Goal: Check status: Check status

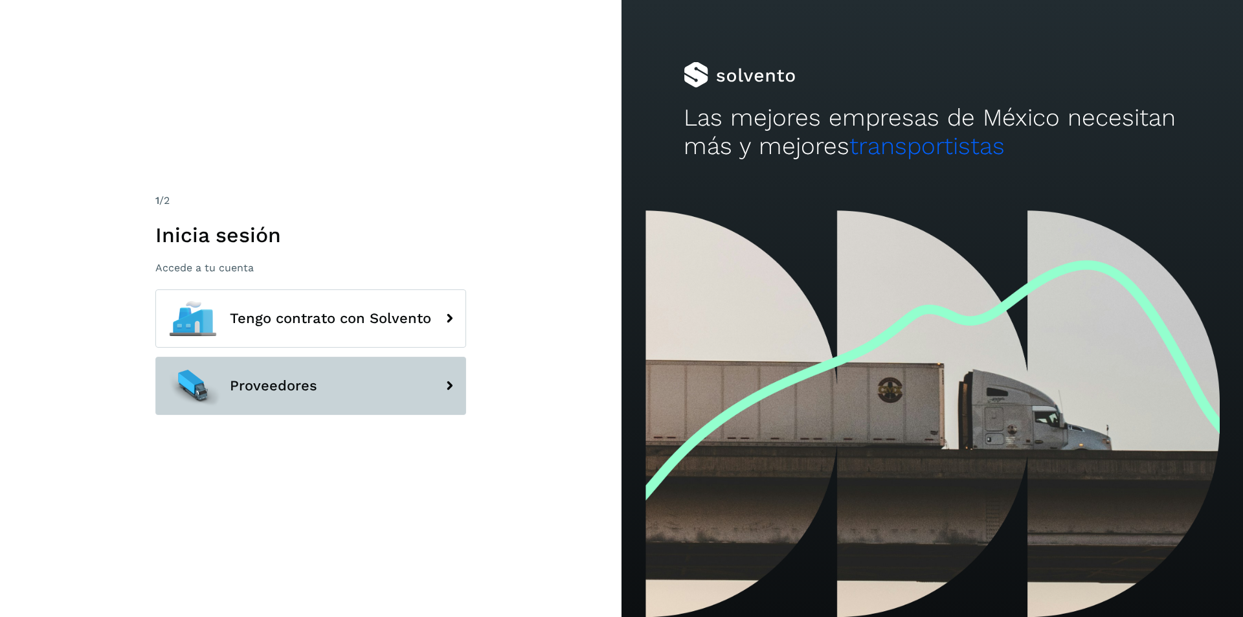
click at [309, 415] on button "Proveedores" at bounding box center [310, 386] width 311 height 58
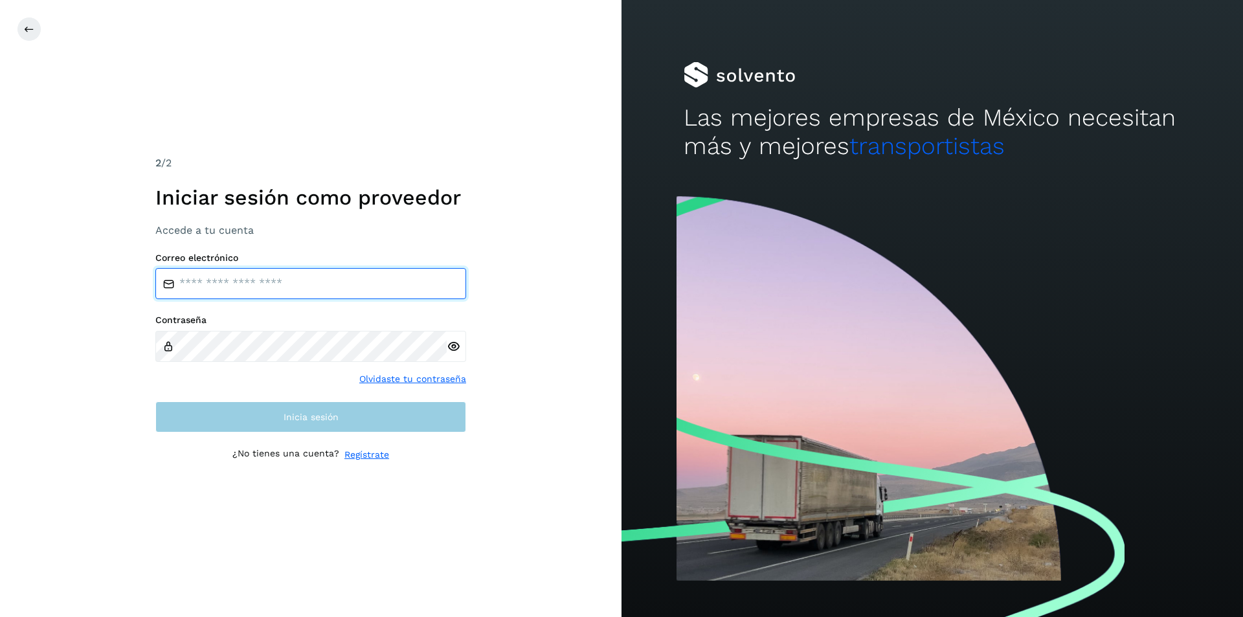
type input "**********"
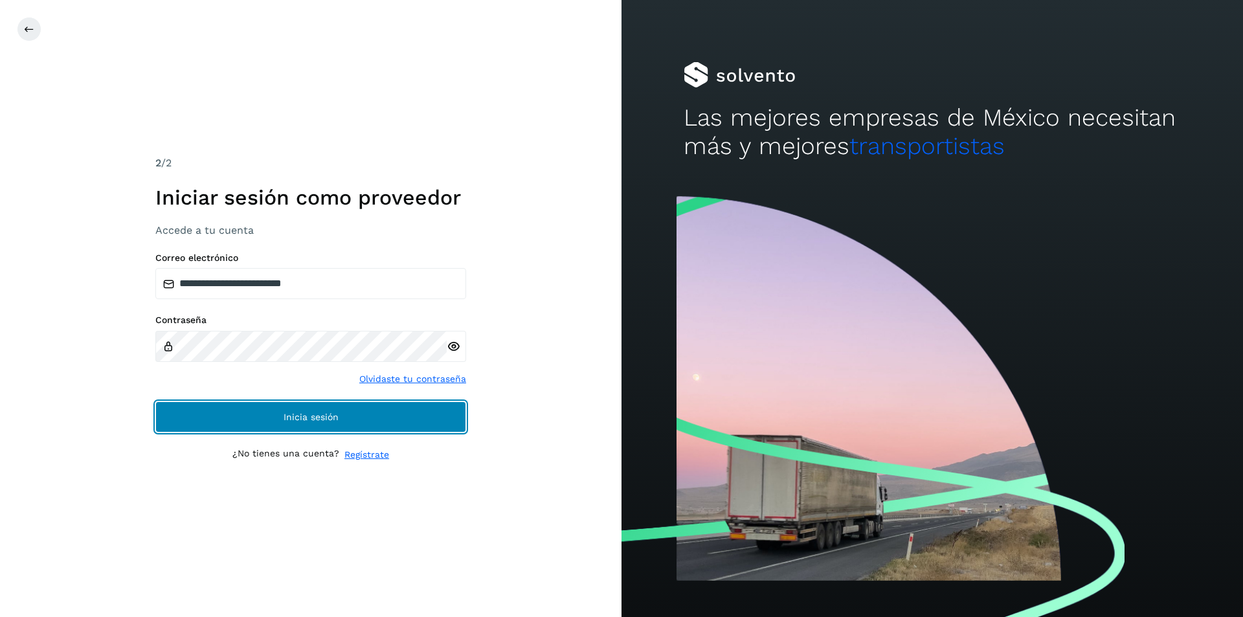
click at [311, 408] on button "Inicia sesión" at bounding box center [310, 416] width 311 height 31
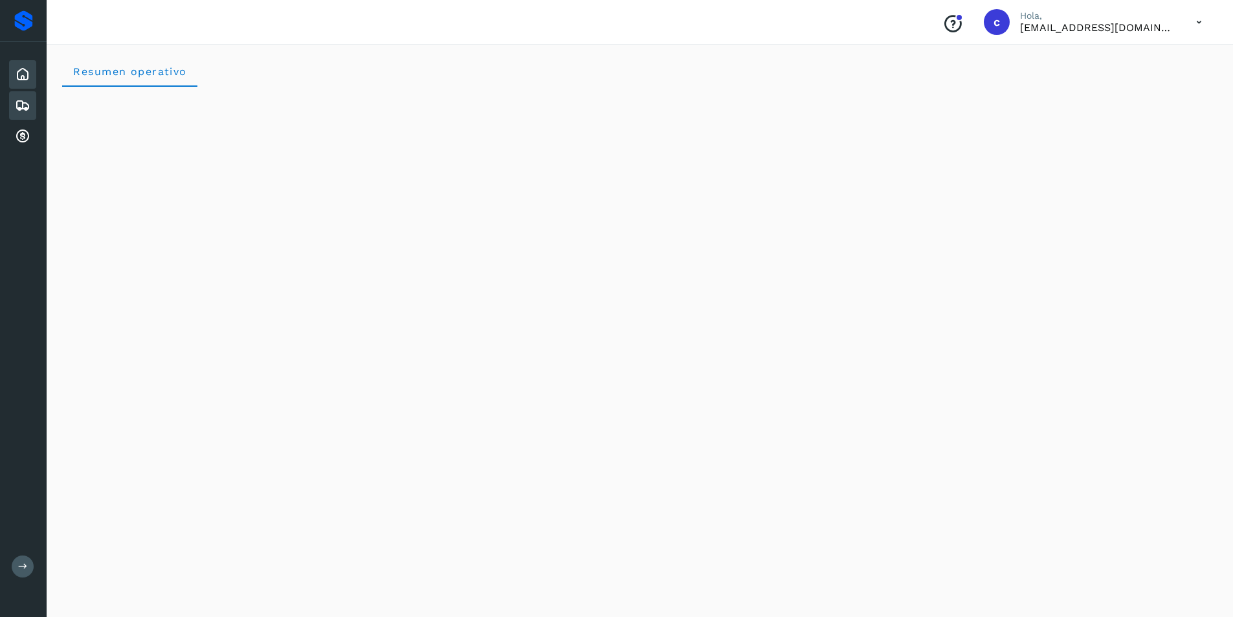
click at [23, 103] on icon at bounding box center [23, 106] width 16 height 16
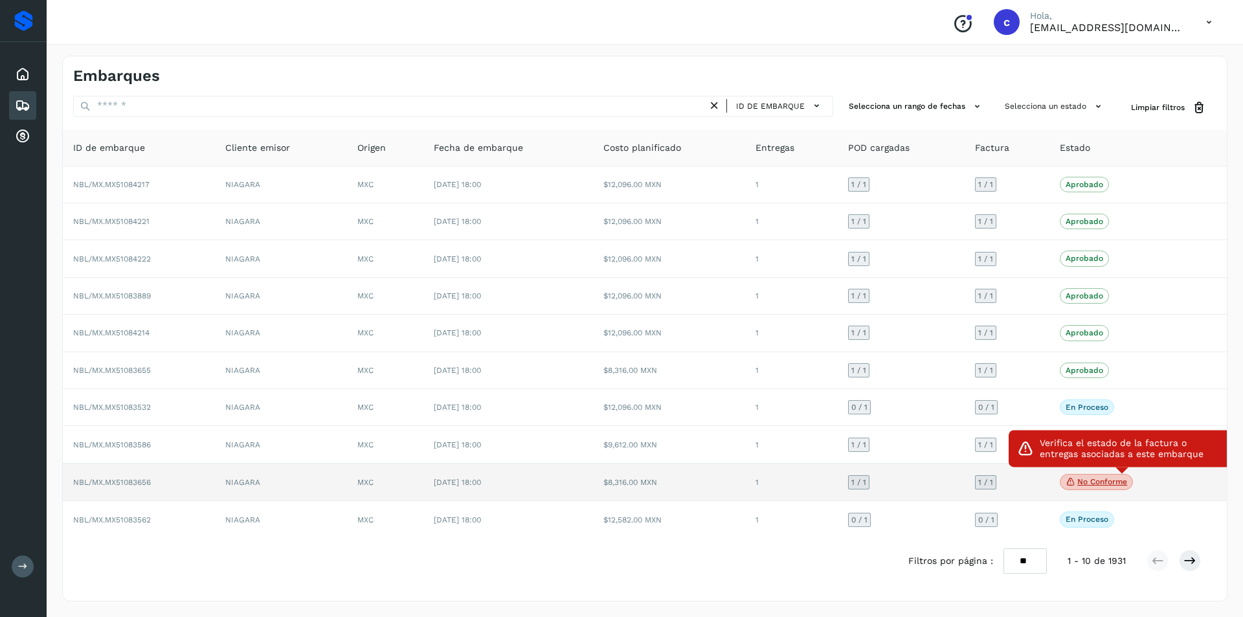
click at [1084, 482] on p "No conforme" at bounding box center [1102, 481] width 50 height 9
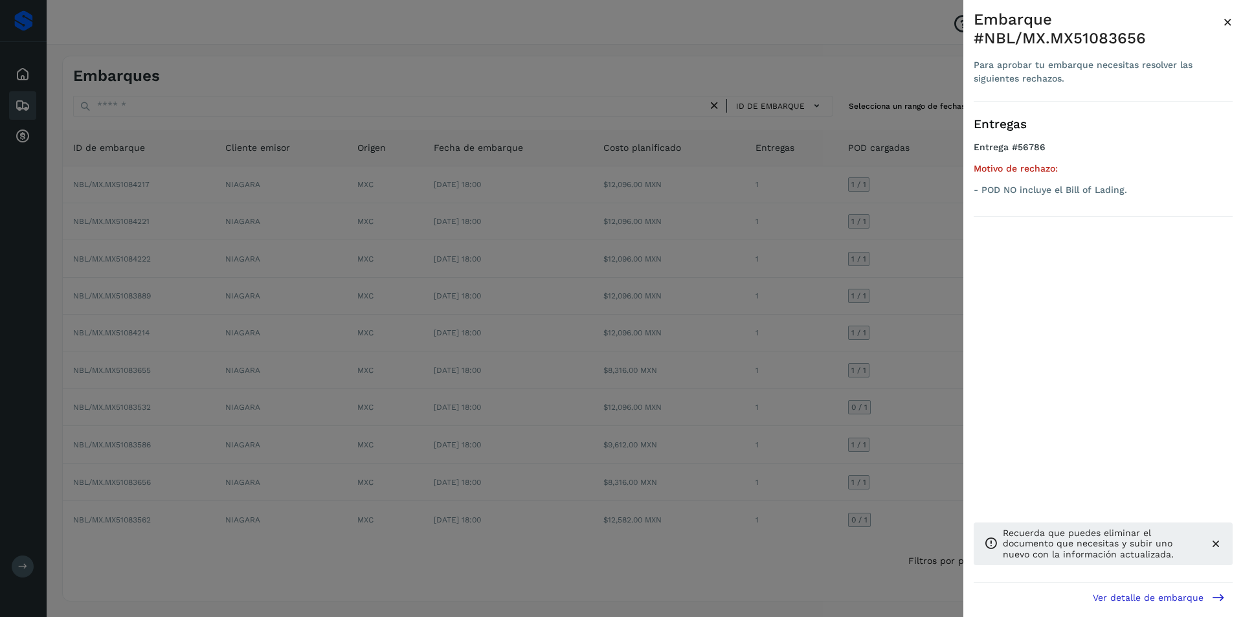
click at [921, 390] on div at bounding box center [621, 308] width 1243 height 617
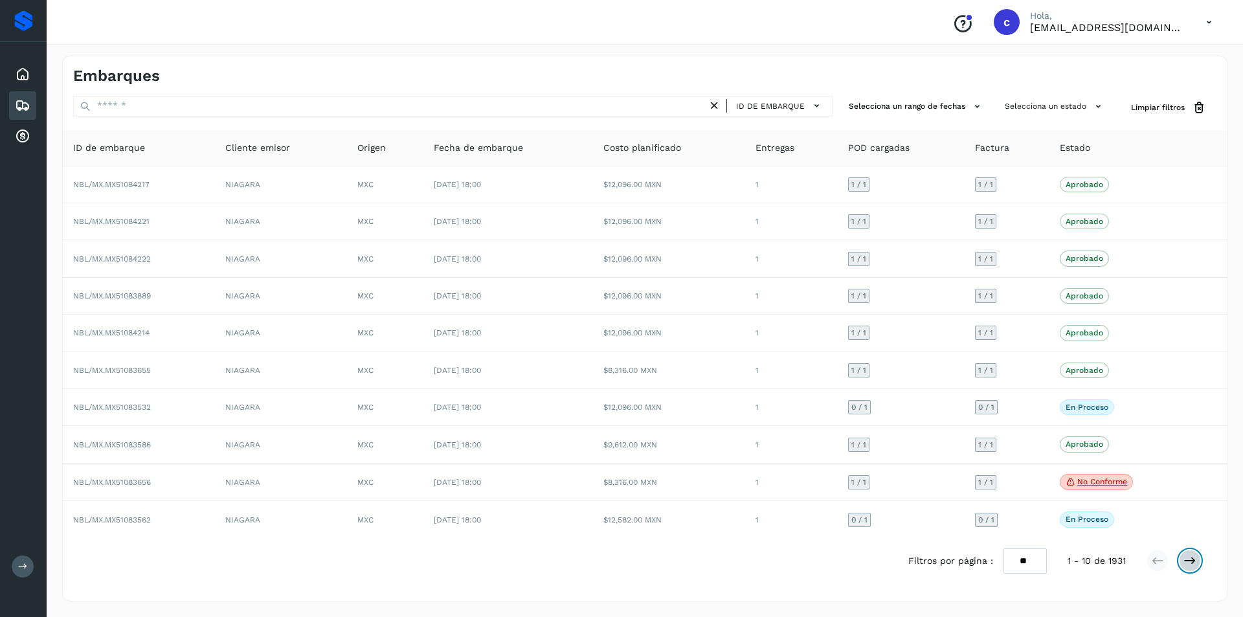
click at [1190, 553] on button at bounding box center [1190, 561] width 22 height 22
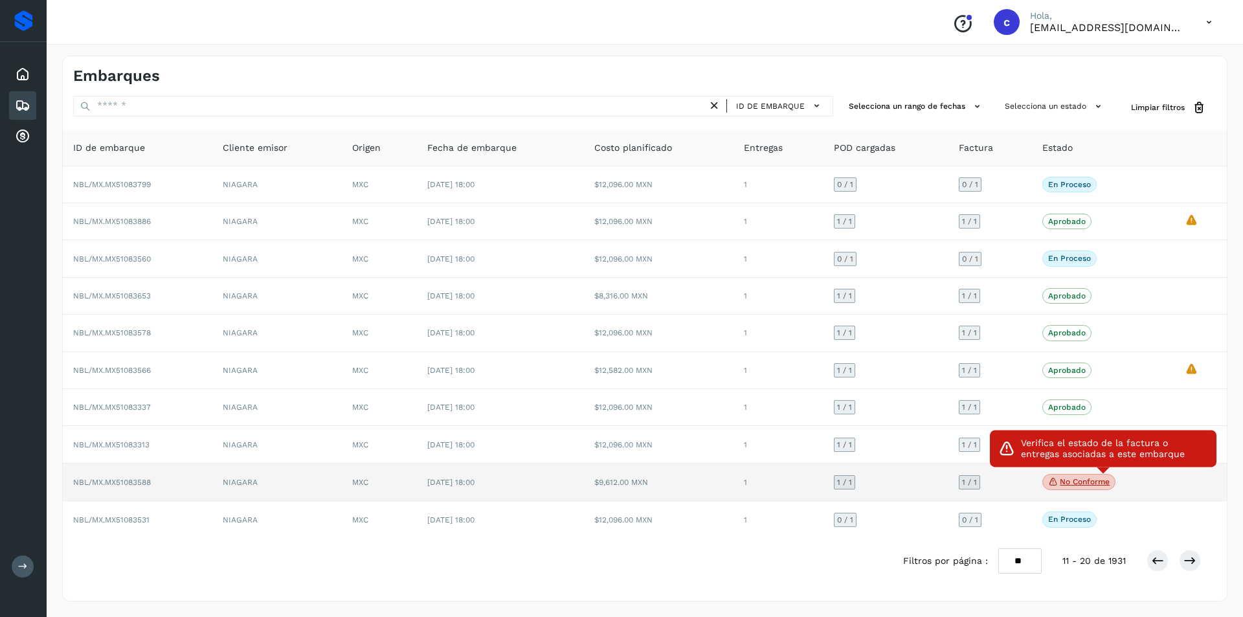
click at [1092, 479] on p "No conforme" at bounding box center [1085, 481] width 50 height 9
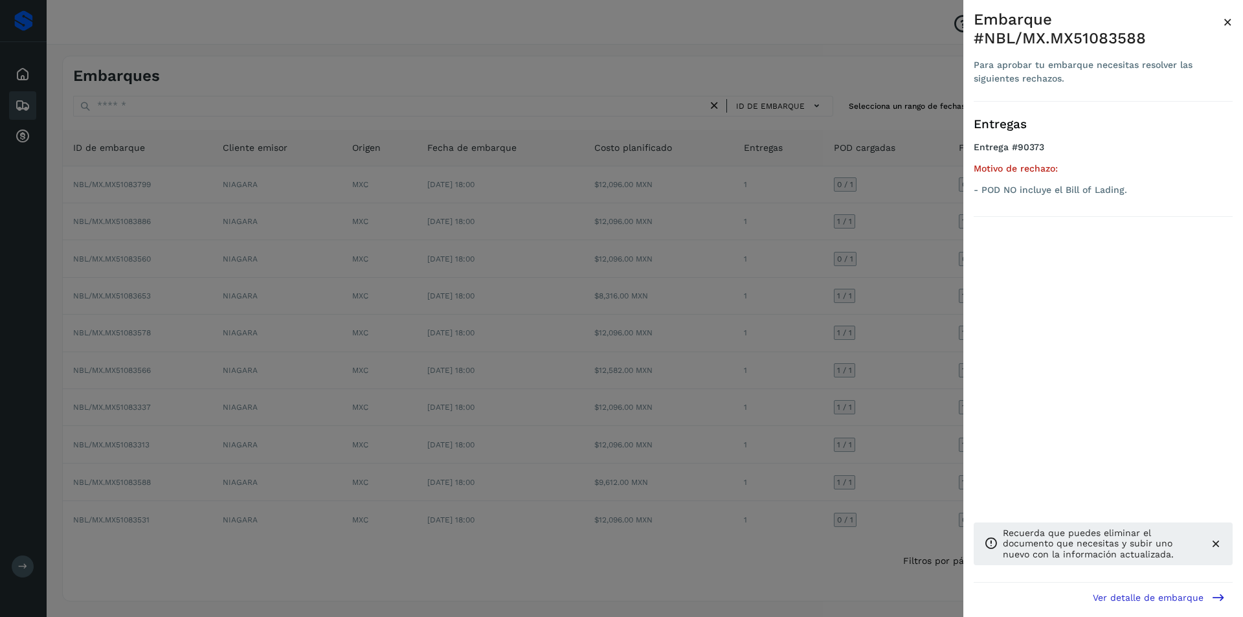
click at [808, 460] on div at bounding box center [621, 308] width 1243 height 617
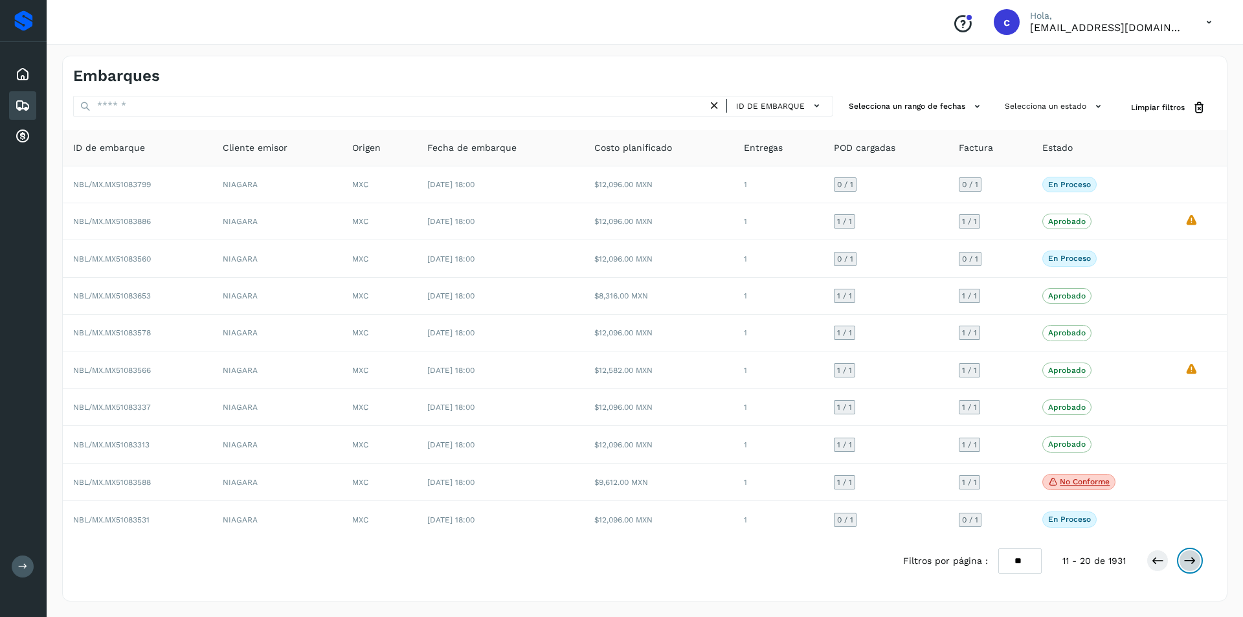
click at [1183, 561] on icon at bounding box center [1189, 560] width 13 height 13
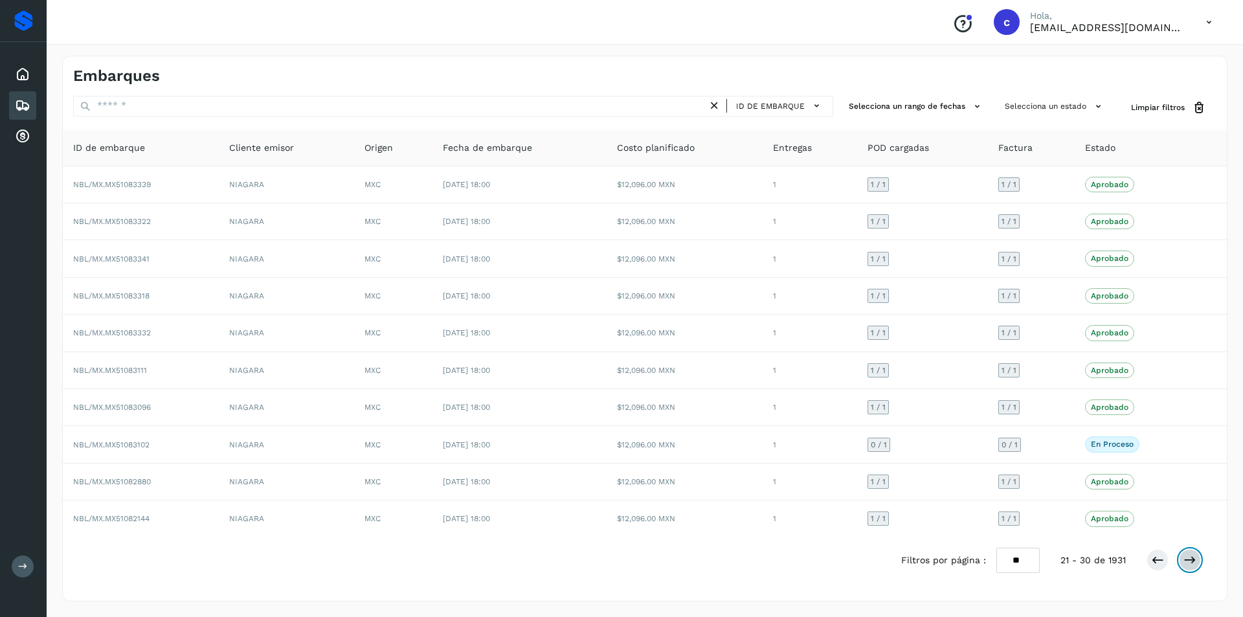
click at [1183, 561] on icon at bounding box center [1189, 559] width 13 height 13
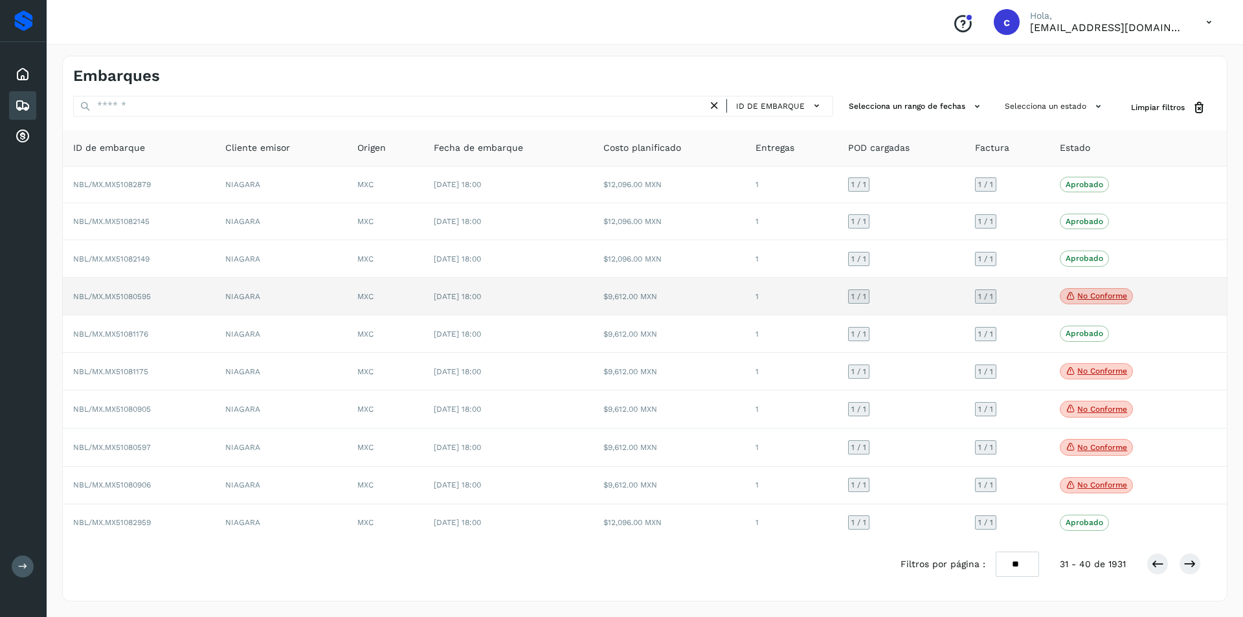
click at [1113, 294] on p "No conforme" at bounding box center [1102, 295] width 50 height 9
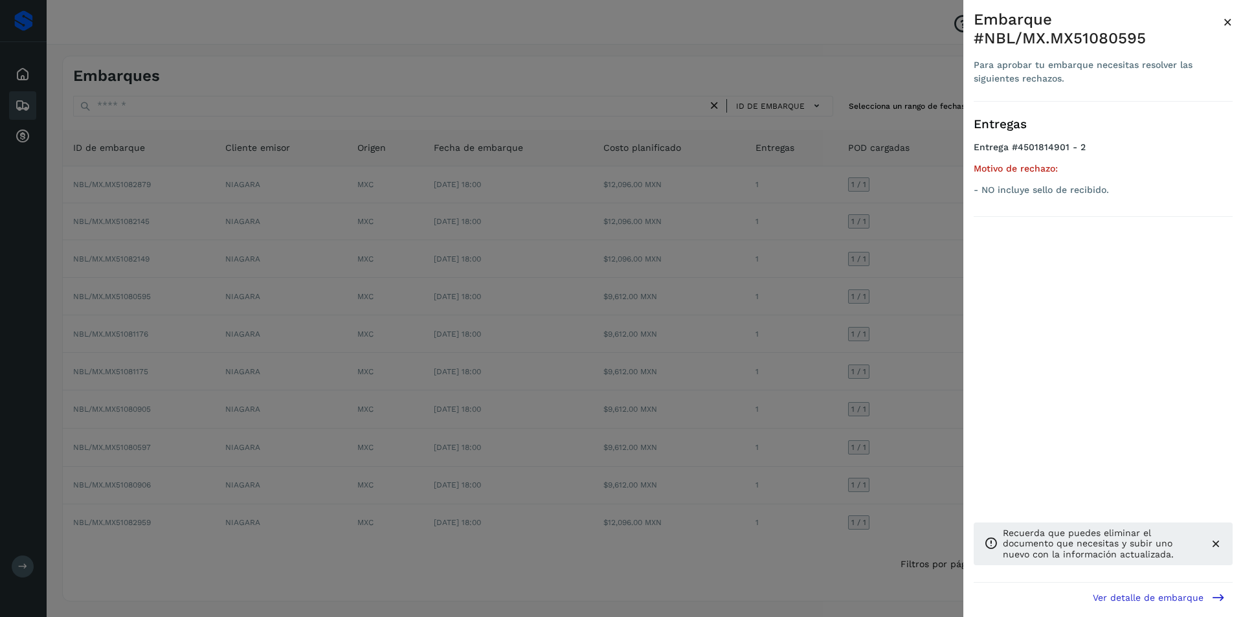
click at [924, 311] on div at bounding box center [621, 308] width 1243 height 617
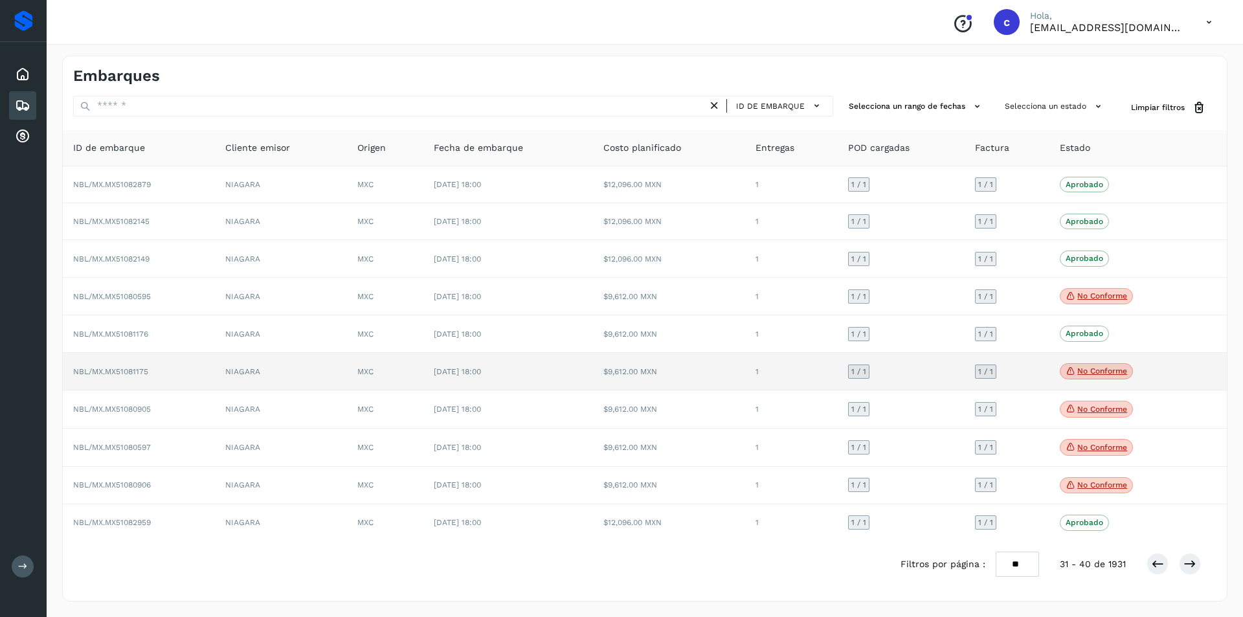
click at [1070, 369] on icon at bounding box center [1071, 371] width 10 height 12
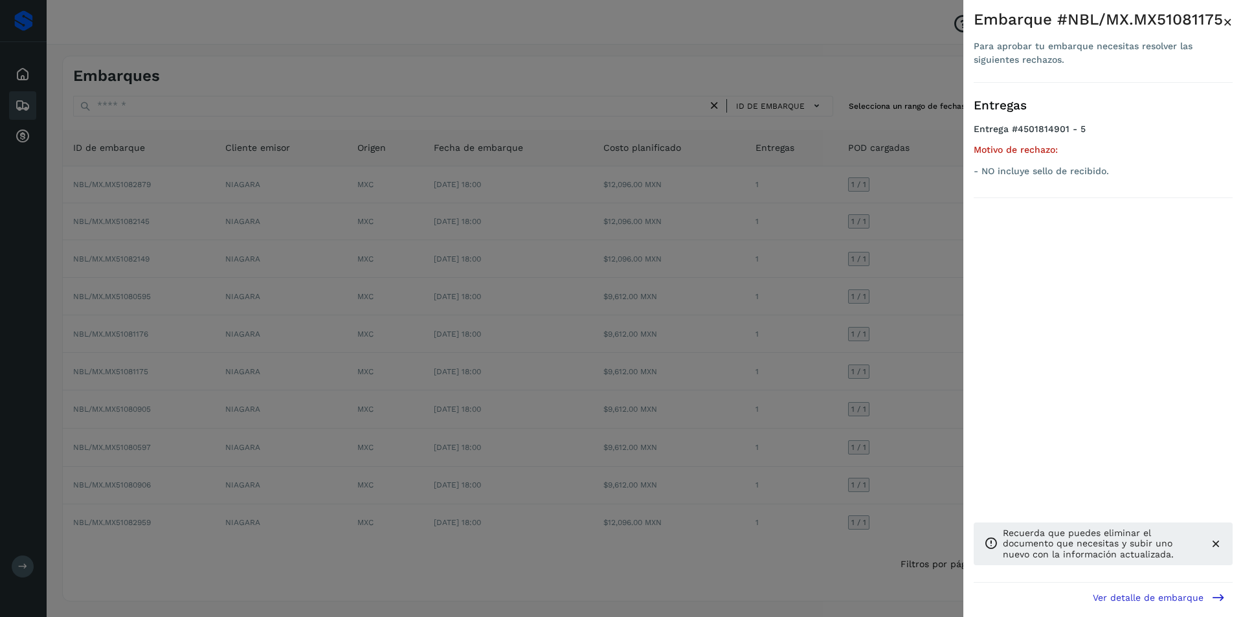
click at [810, 377] on div at bounding box center [621, 308] width 1243 height 617
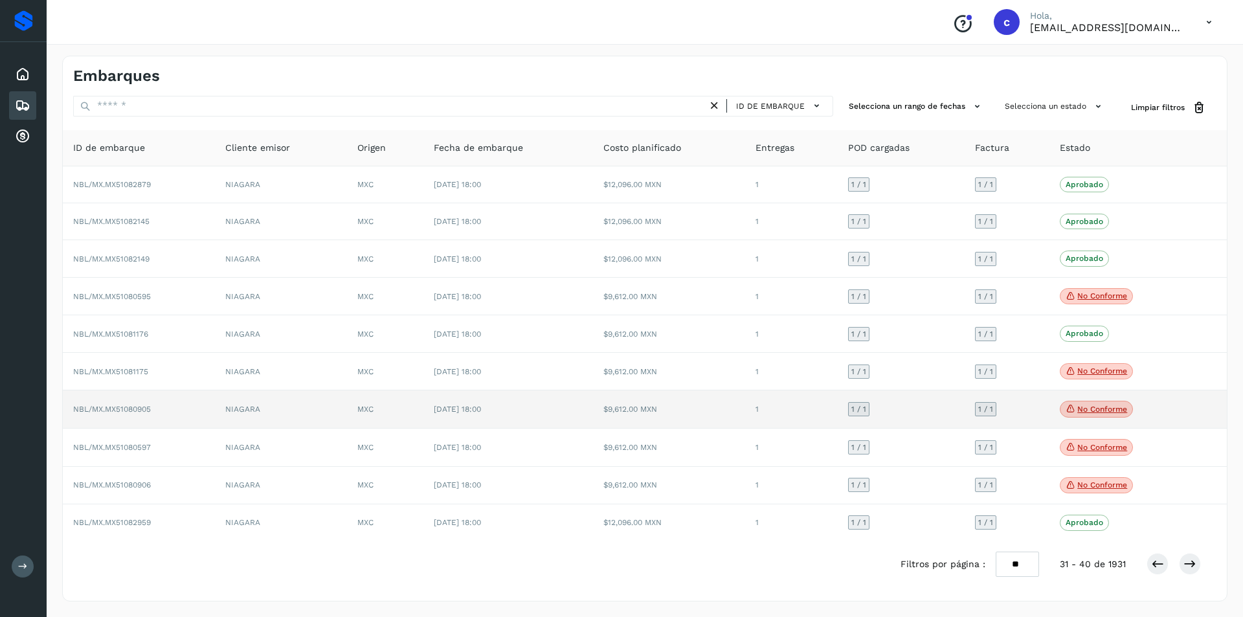
click at [1069, 409] on icon at bounding box center [1071, 409] width 10 height 12
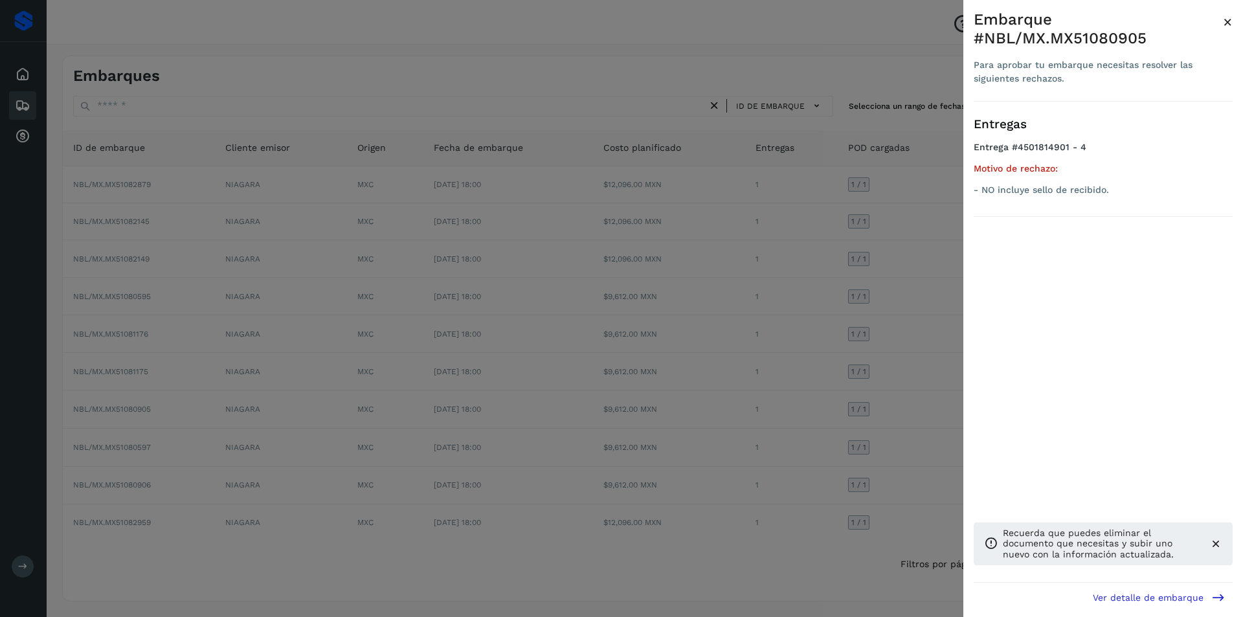
click at [925, 395] on div at bounding box center [621, 308] width 1243 height 617
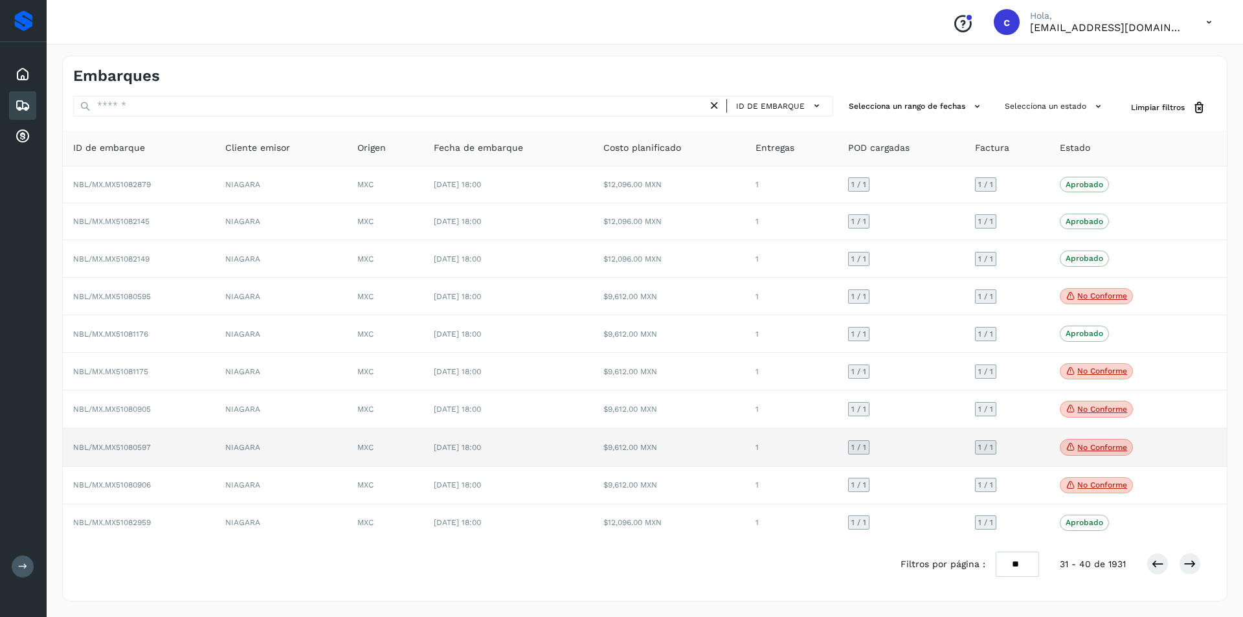
click at [1100, 444] on p "No conforme" at bounding box center [1102, 447] width 50 height 9
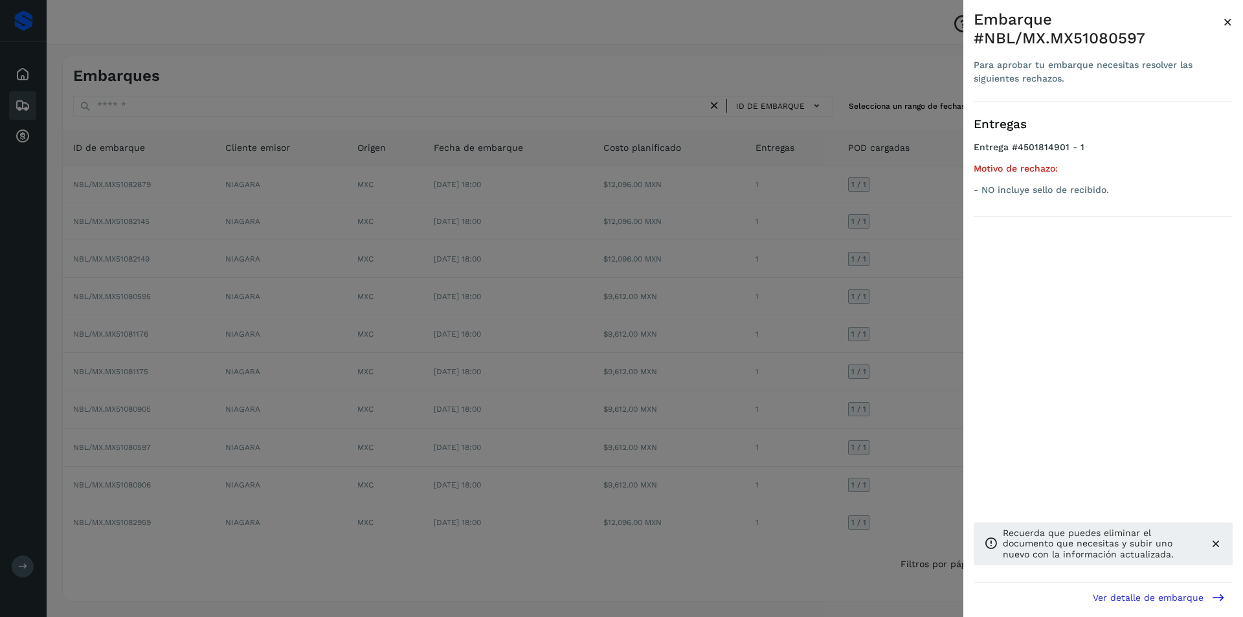
click at [854, 398] on div at bounding box center [621, 308] width 1243 height 617
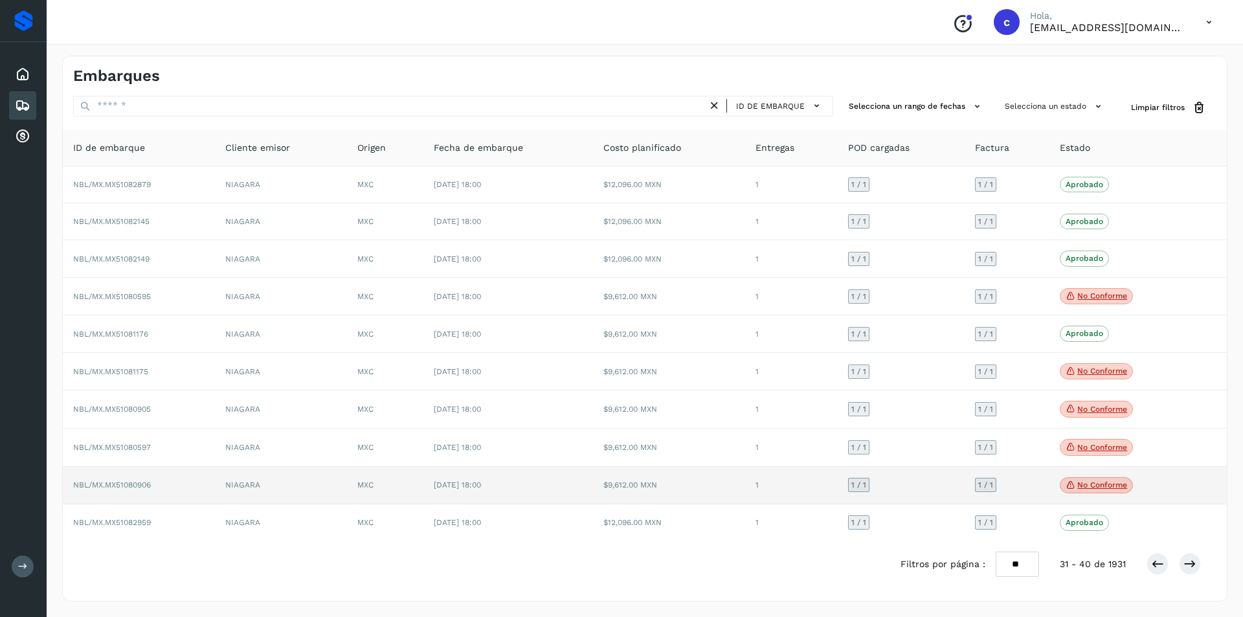
click at [1072, 483] on icon at bounding box center [1071, 485] width 10 height 12
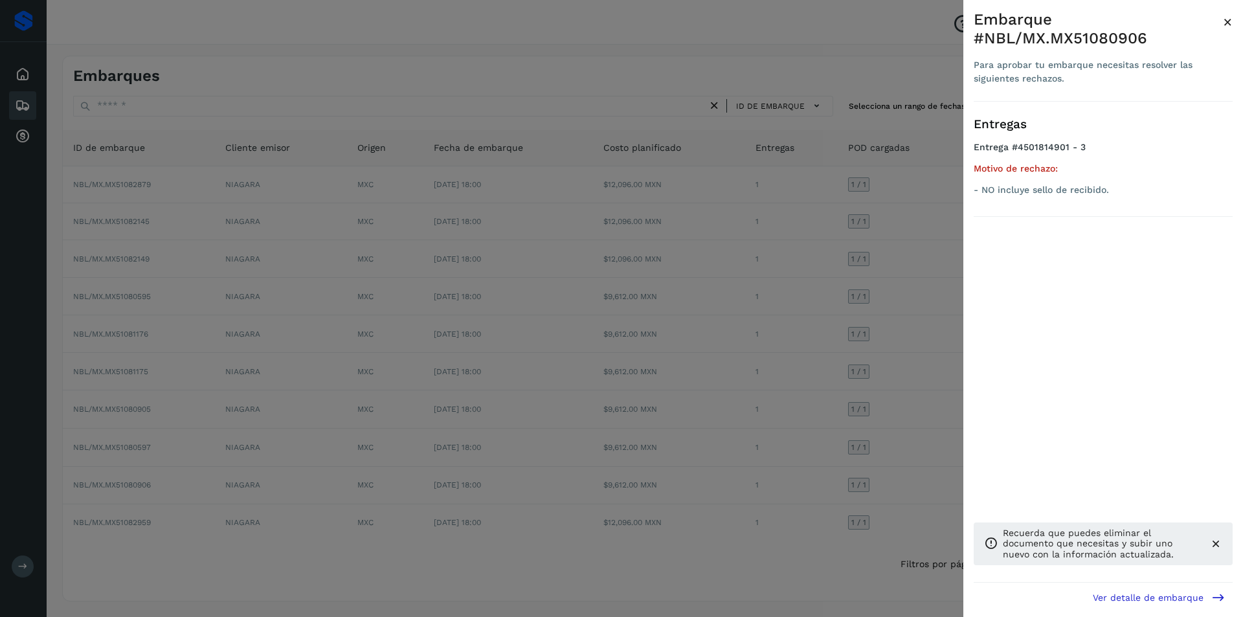
click at [931, 427] on div at bounding box center [621, 308] width 1243 height 617
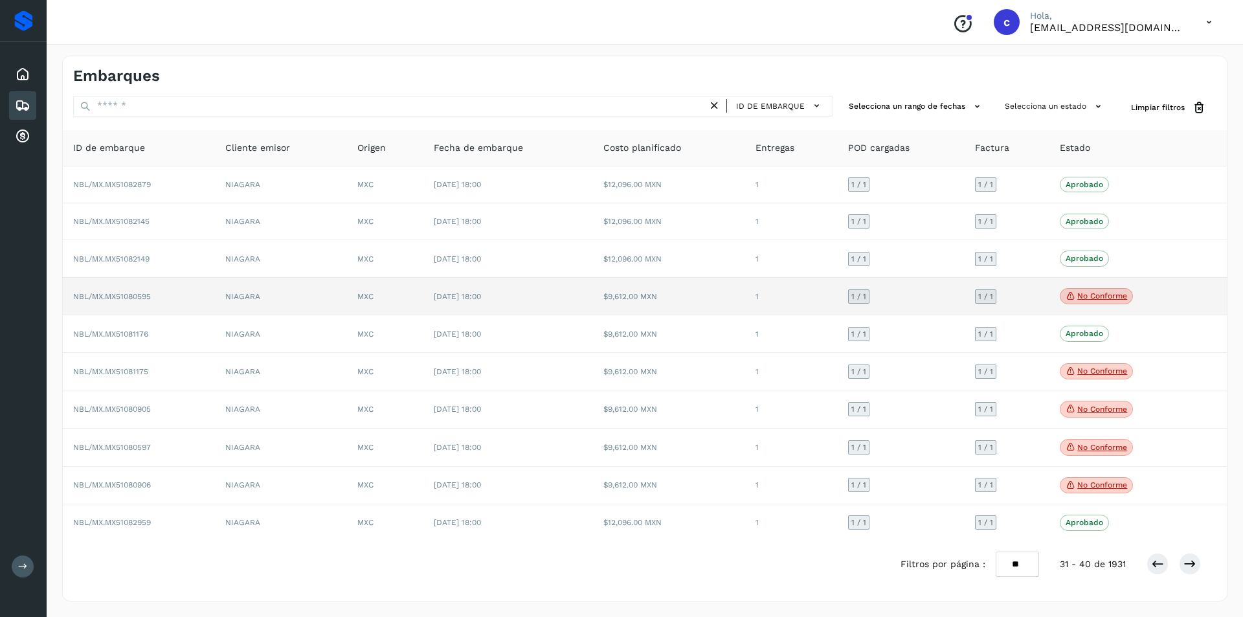
click at [1099, 298] on p "No conforme" at bounding box center [1102, 295] width 50 height 9
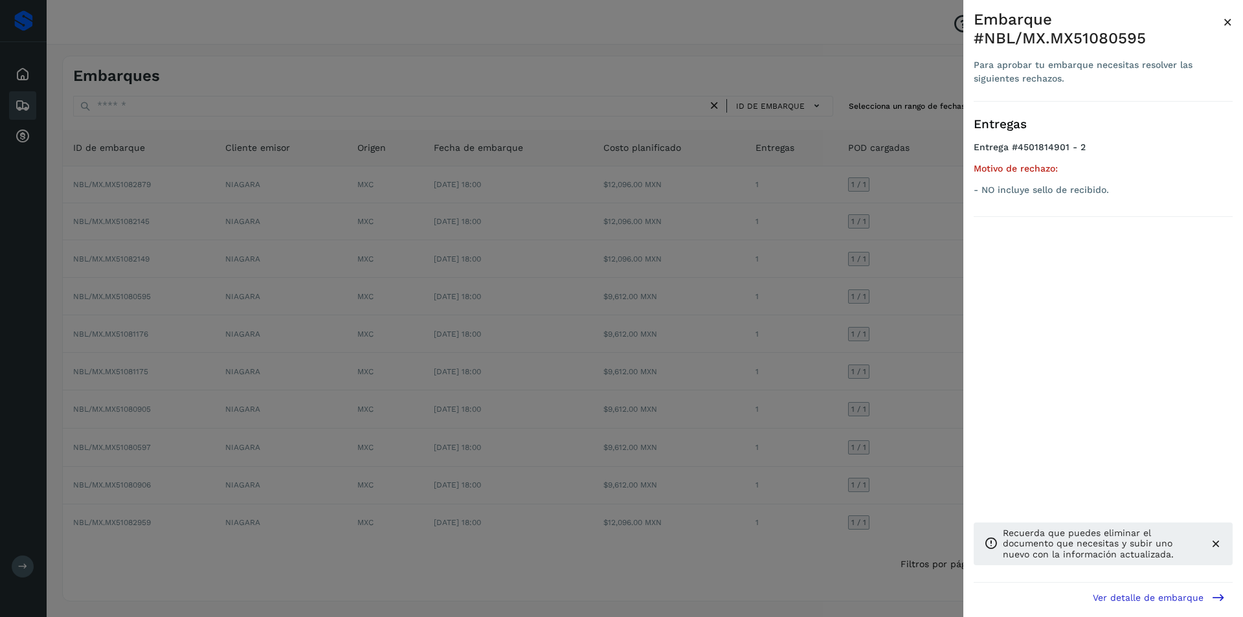
click at [842, 331] on div at bounding box center [621, 308] width 1243 height 617
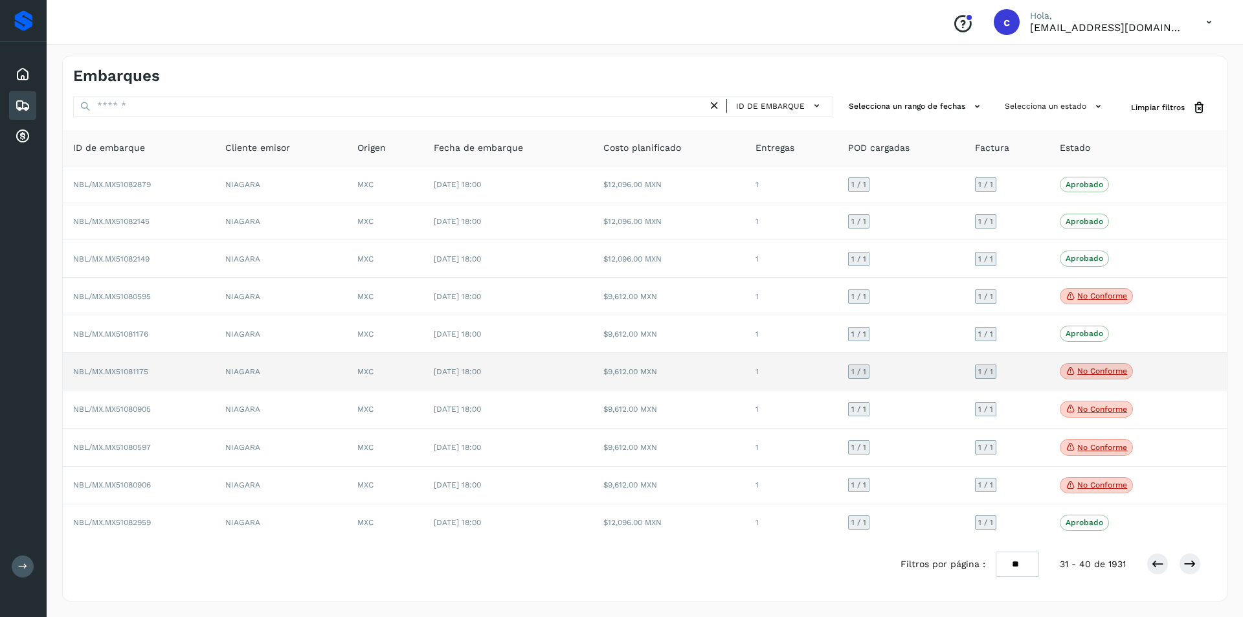
click at [1123, 368] on p "No conforme" at bounding box center [1102, 370] width 50 height 9
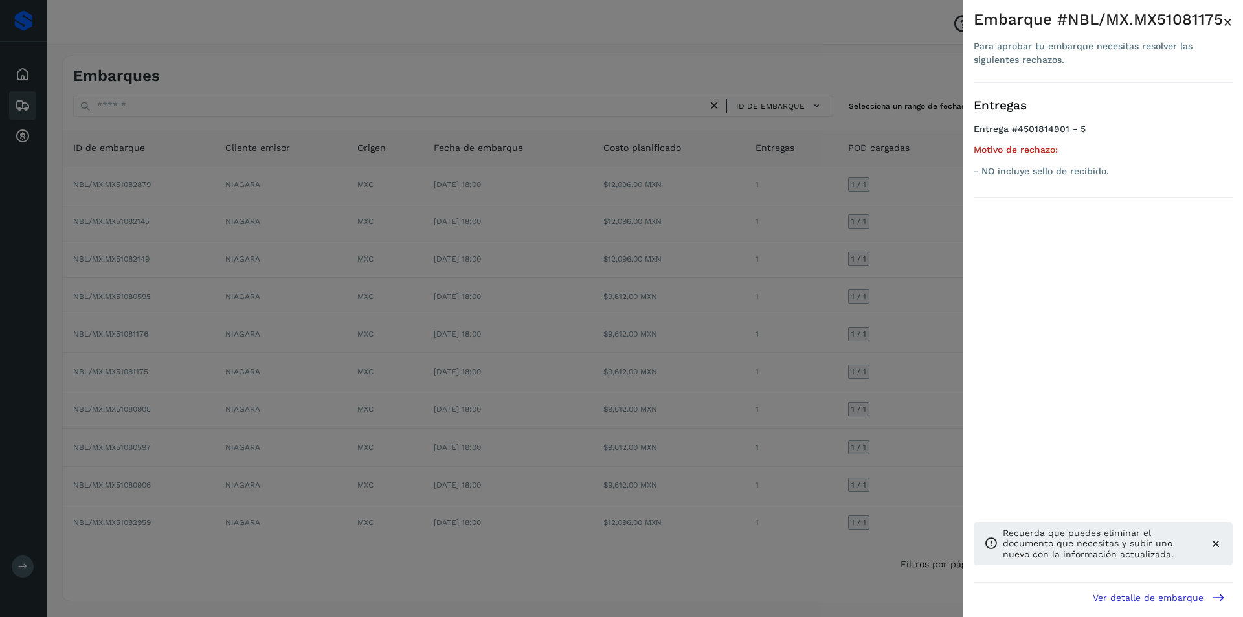
click at [874, 381] on div at bounding box center [621, 308] width 1243 height 617
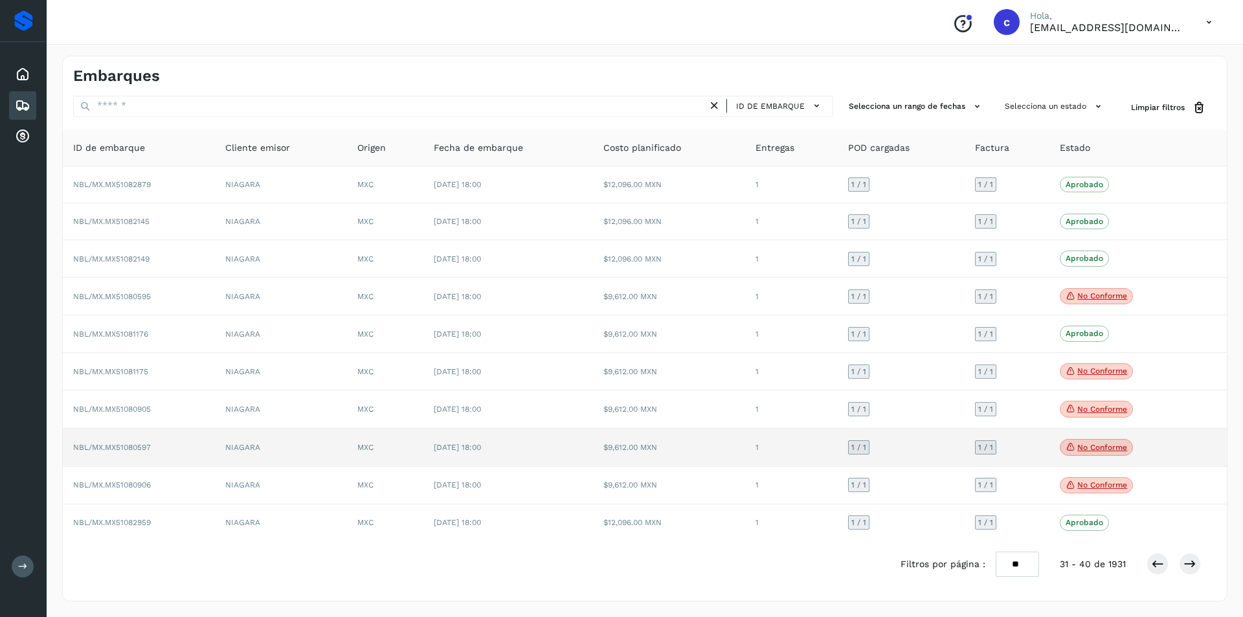
click at [1085, 444] on p "No conforme" at bounding box center [1102, 447] width 50 height 9
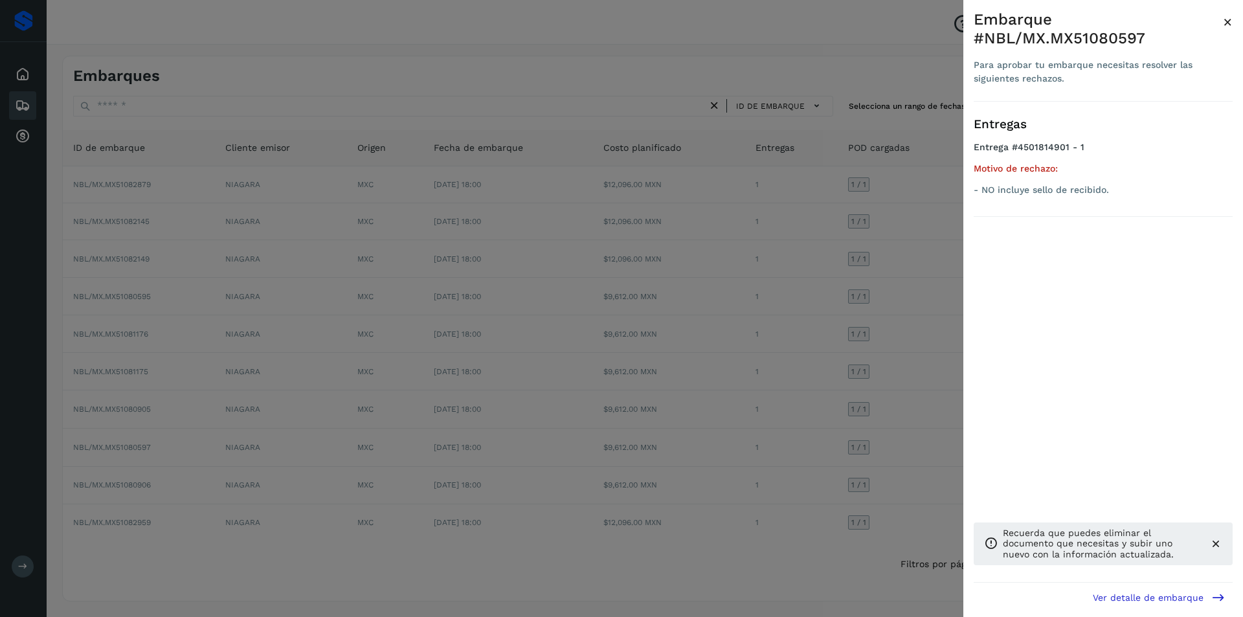
click at [832, 462] on div at bounding box center [621, 308] width 1243 height 617
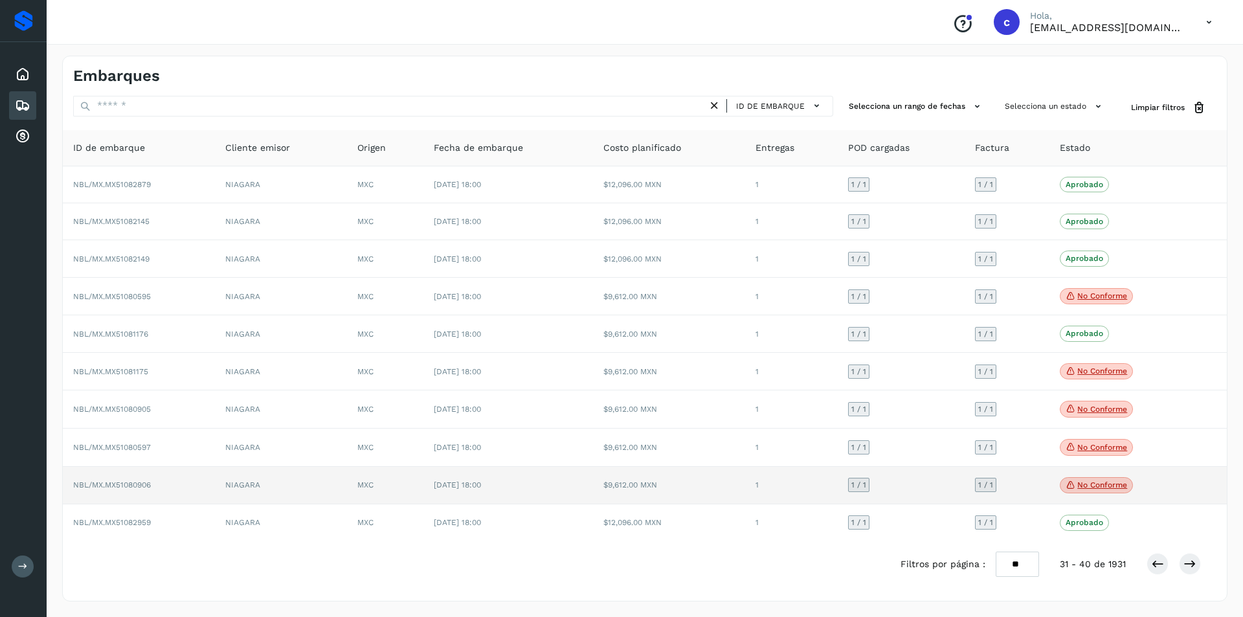
click at [1100, 486] on p "No conforme" at bounding box center [1102, 484] width 50 height 9
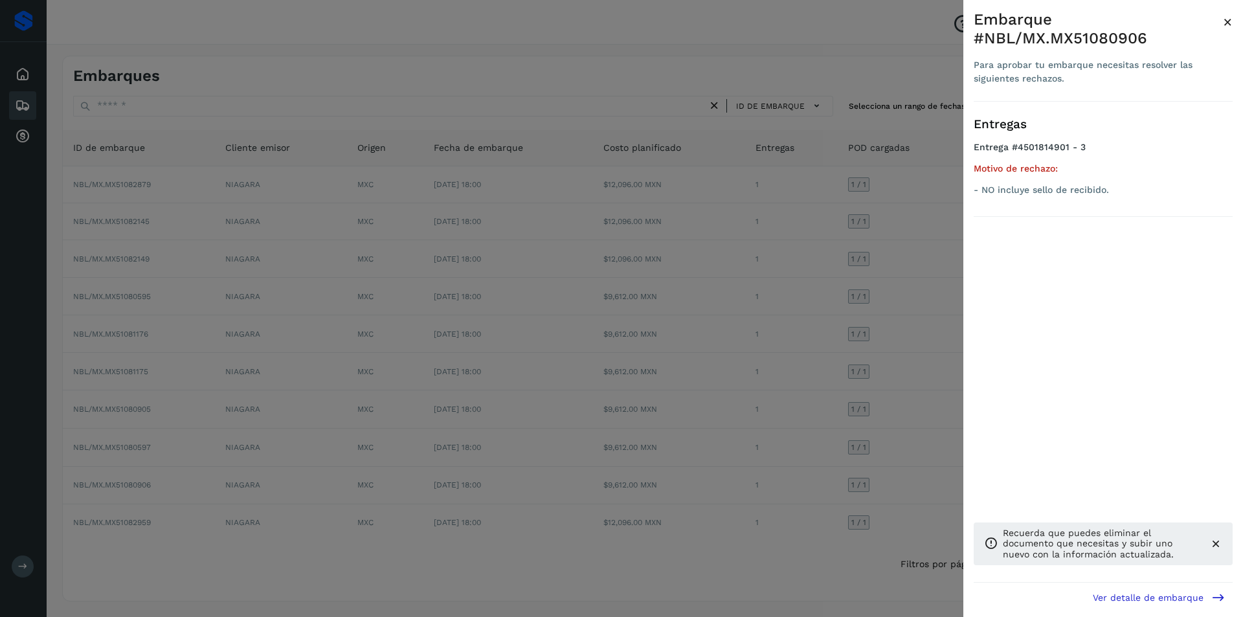
click at [912, 470] on div at bounding box center [621, 308] width 1243 height 617
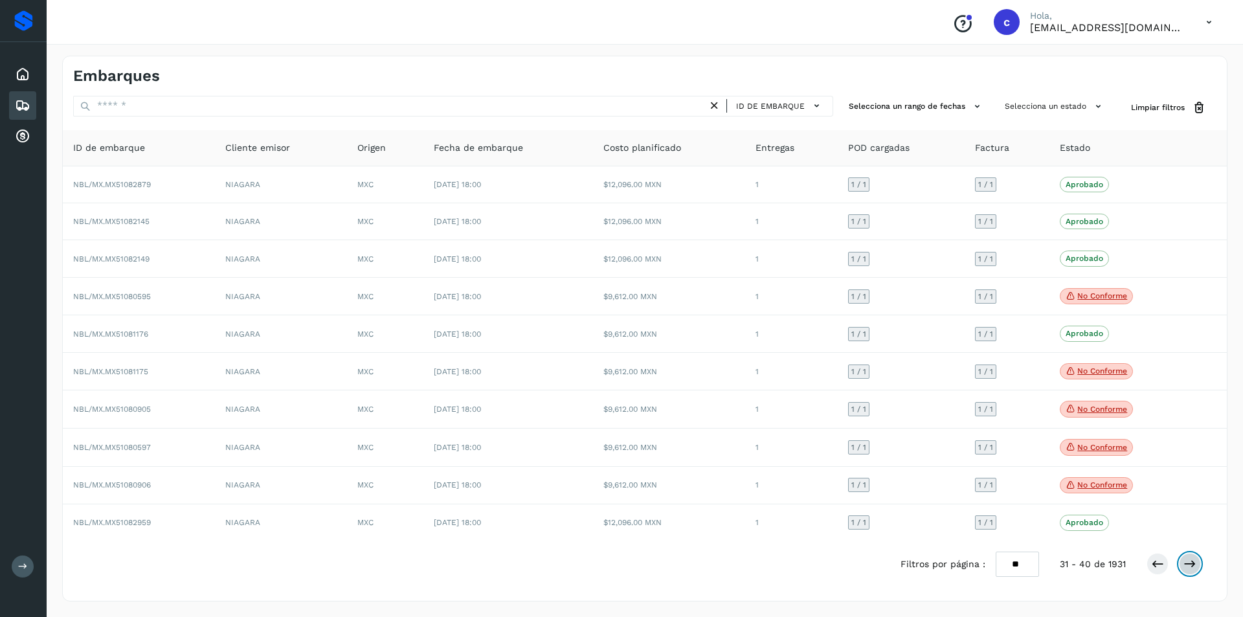
click at [1183, 565] on icon at bounding box center [1189, 563] width 13 height 13
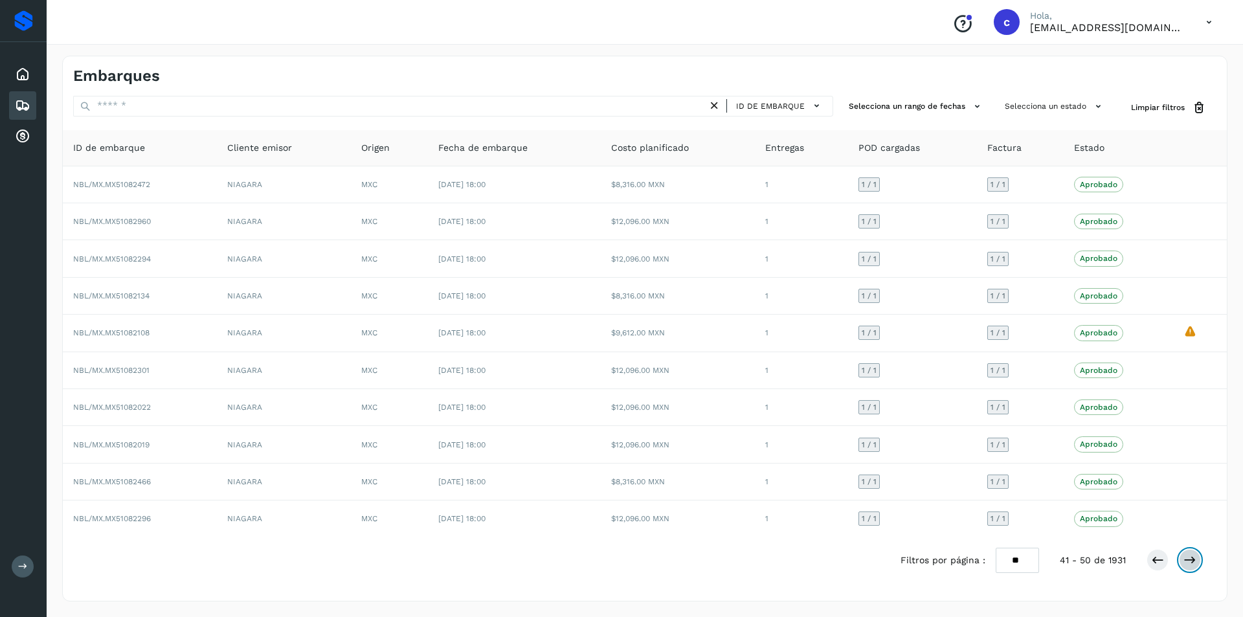
click at [1183, 565] on icon at bounding box center [1189, 559] width 13 height 13
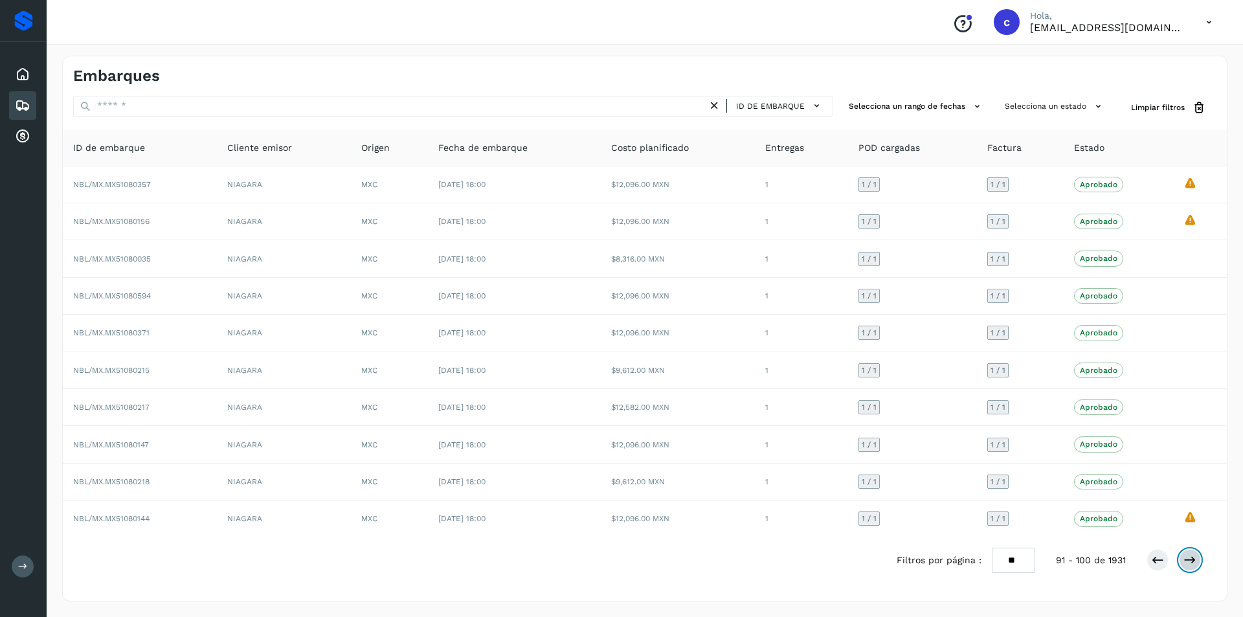
click at [1183, 565] on icon at bounding box center [1189, 559] width 13 height 13
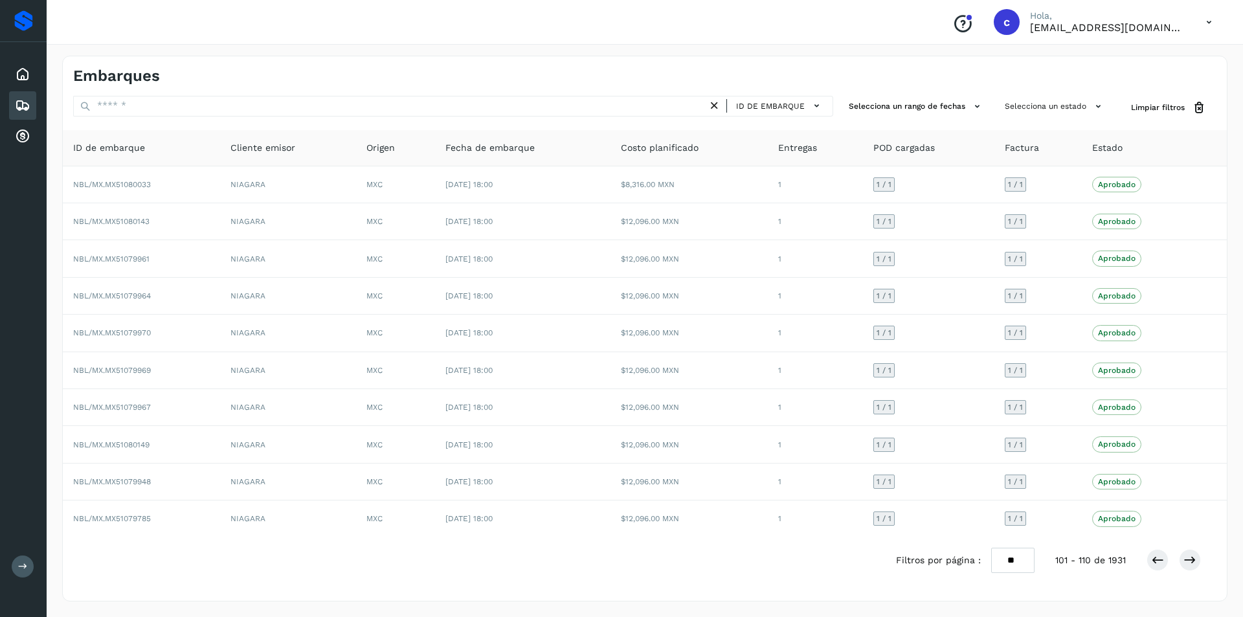
click at [37, 65] on div "Inicio Embarques Cuentas por cobrar" at bounding box center [23, 105] width 47 height 127
click at [30, 67] on div "Inicio" at bounding box center [22, 74] width 27 height 28
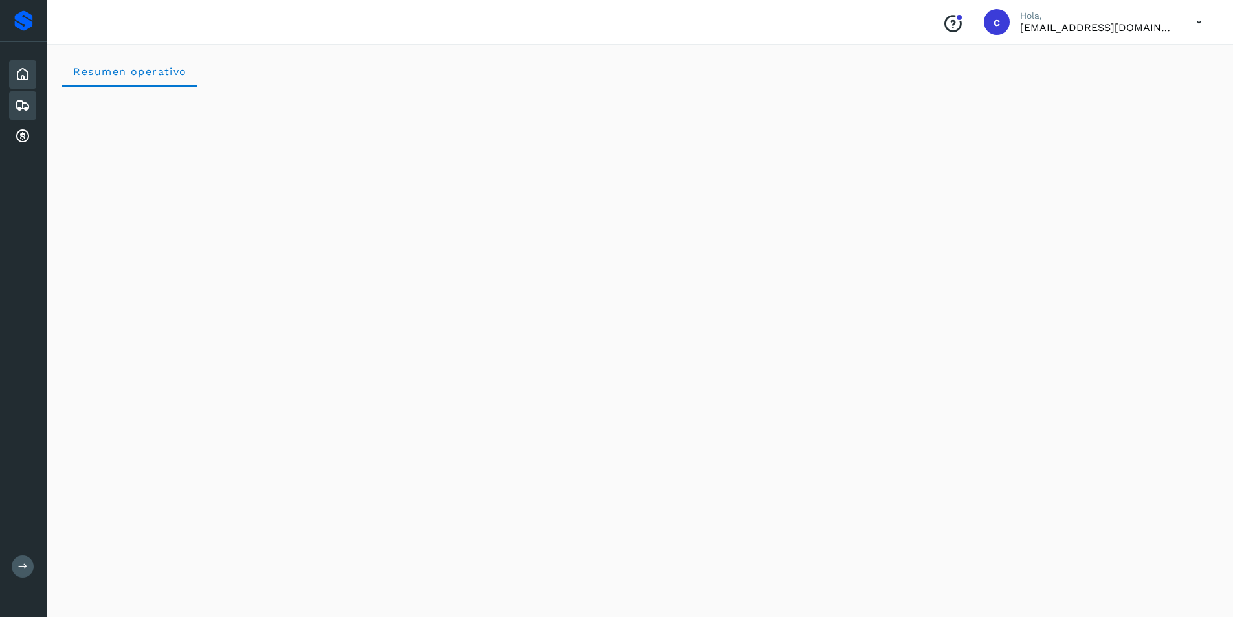
click at [32, 107] on div "Embarques" at bounding box center [22, 105] width 27 height 28
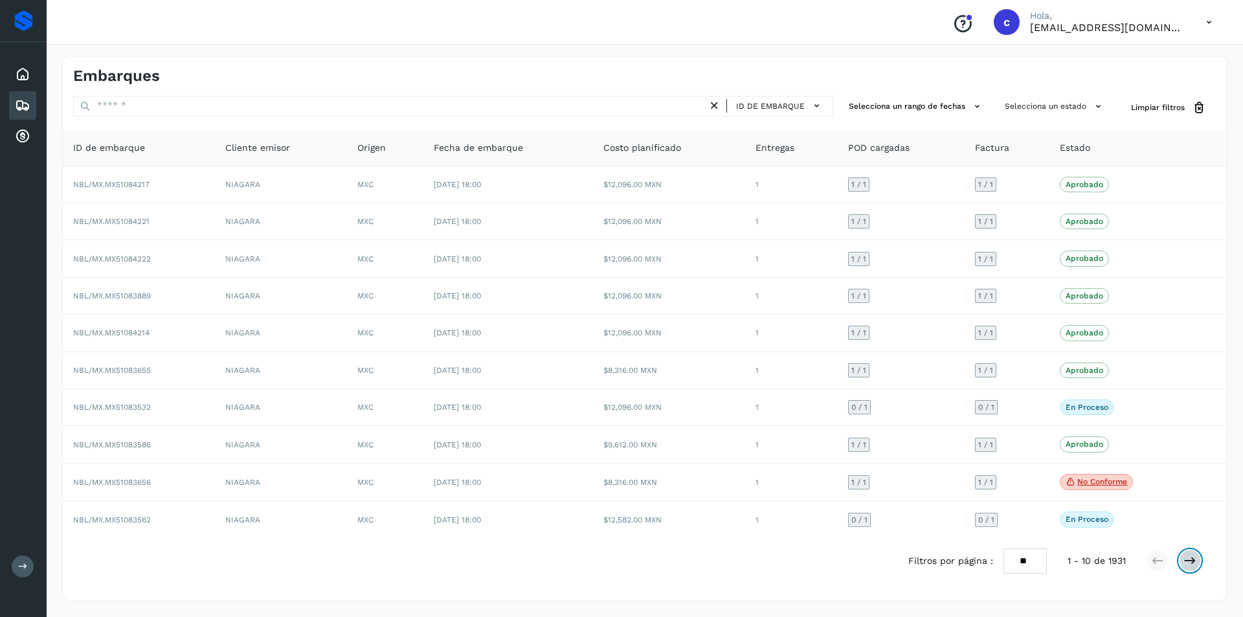
click at [1193, 555] on icon at bounding box center [1189, 560] width 13 height 13
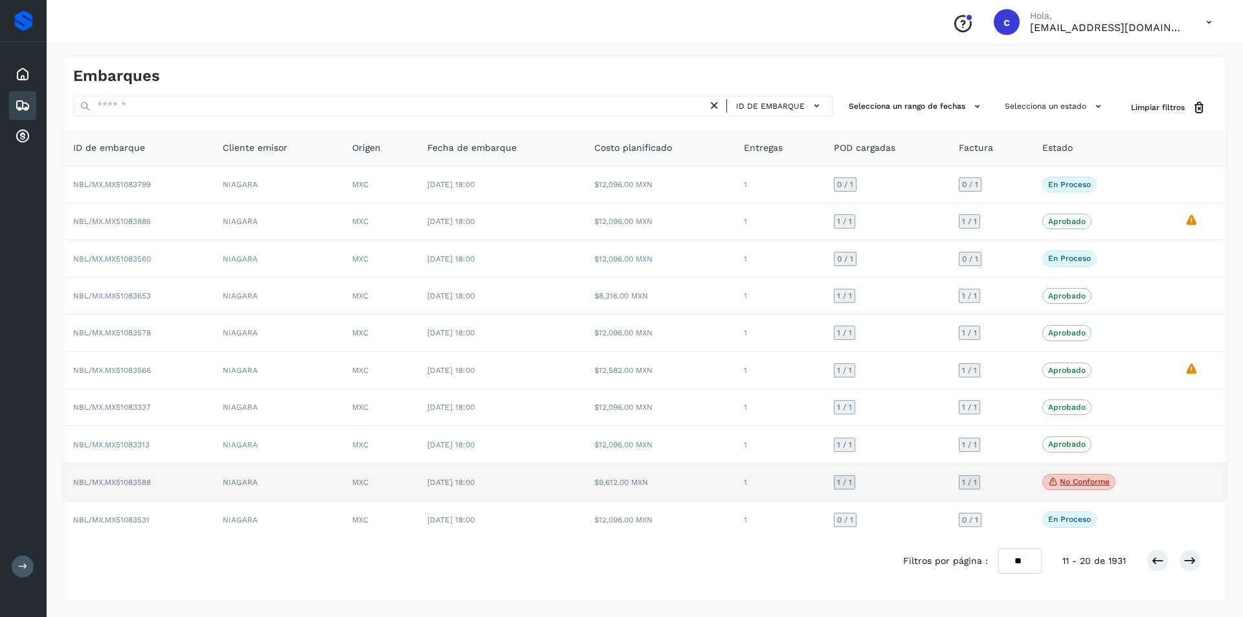
click at [1073, 485] on p "No conforme" at bounding box center [1085, 481] width 50 height 9
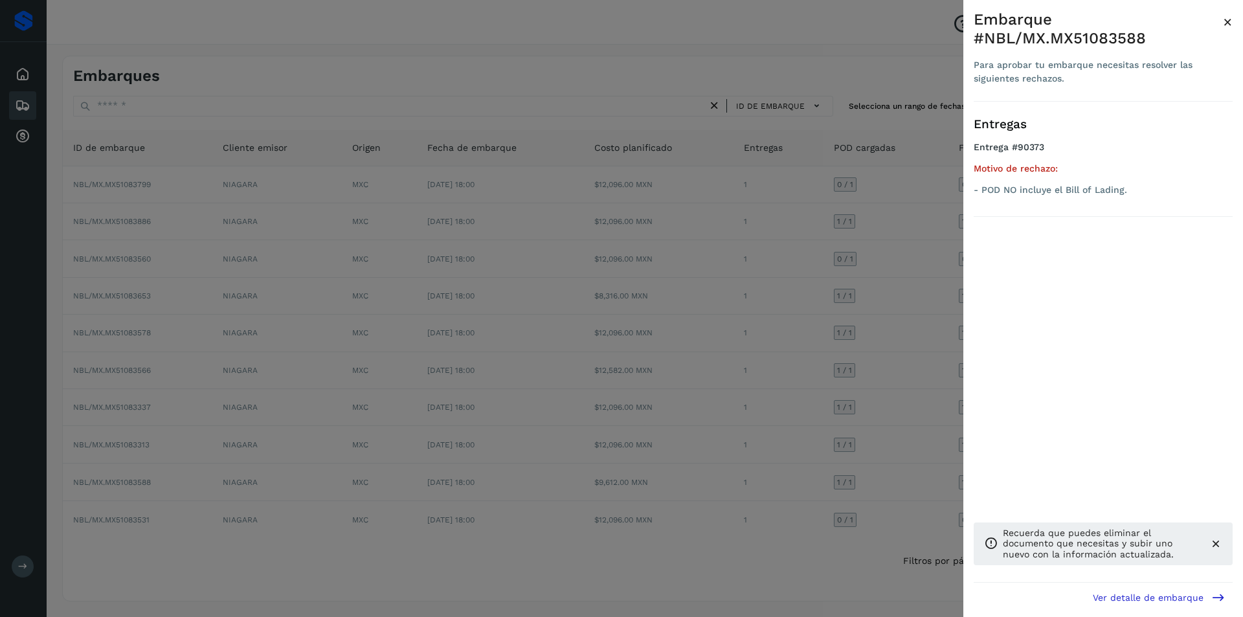
click at [886, 475] on div at bounding box center [621, 308] width 1243 height 617
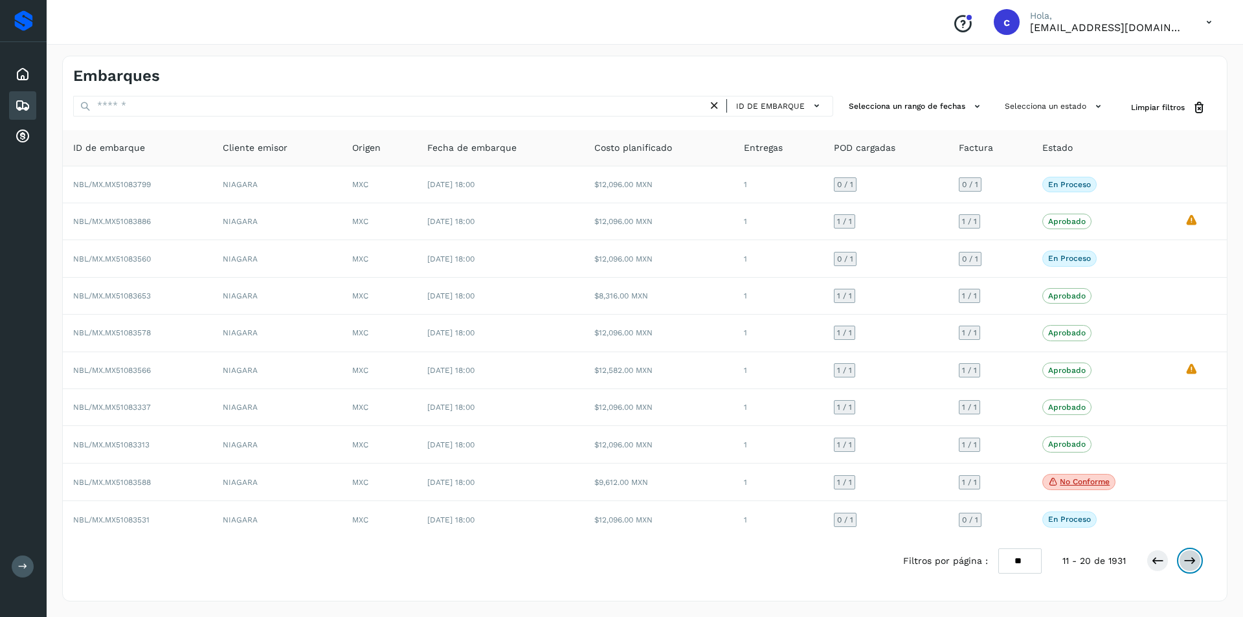
click at [1191, 559] on icon at bounding box center [1189, 560] width 13 height 13
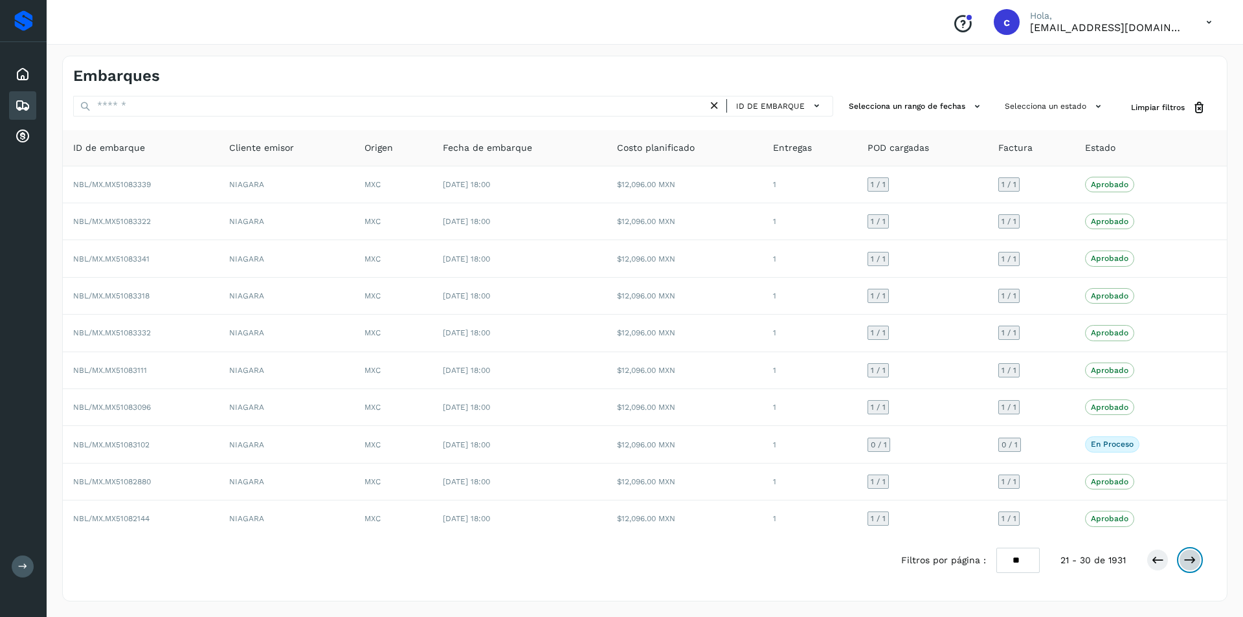
click at [1180, 553] on button at bounding box center [1190, 560] width 22 height 22
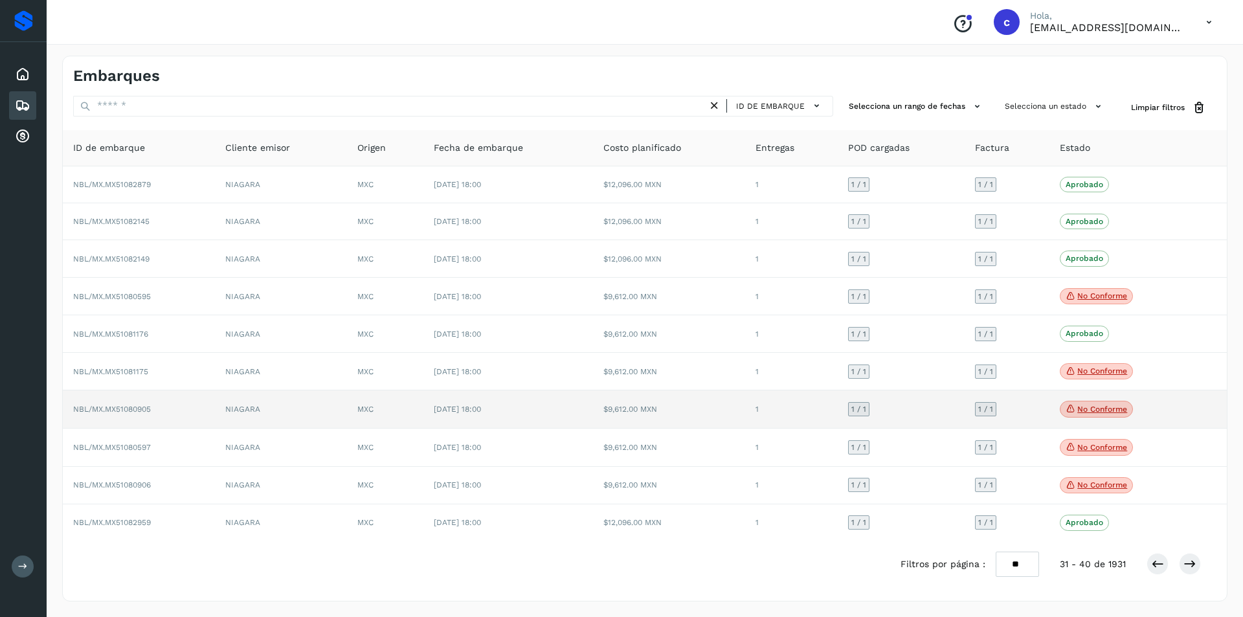
click at [1108, 412] on p "No conforme" at bounding box center [1102, 409] width 50 height 9
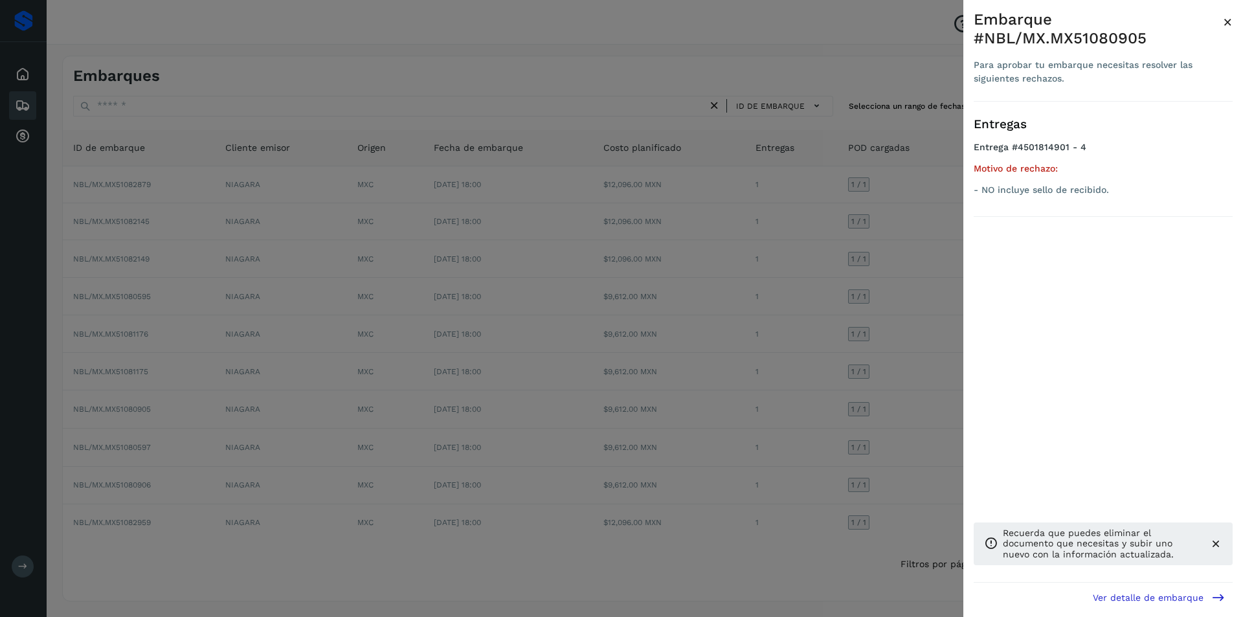
click at [847, 418] on div at bounding box center [621, 308] width 1243 height 617
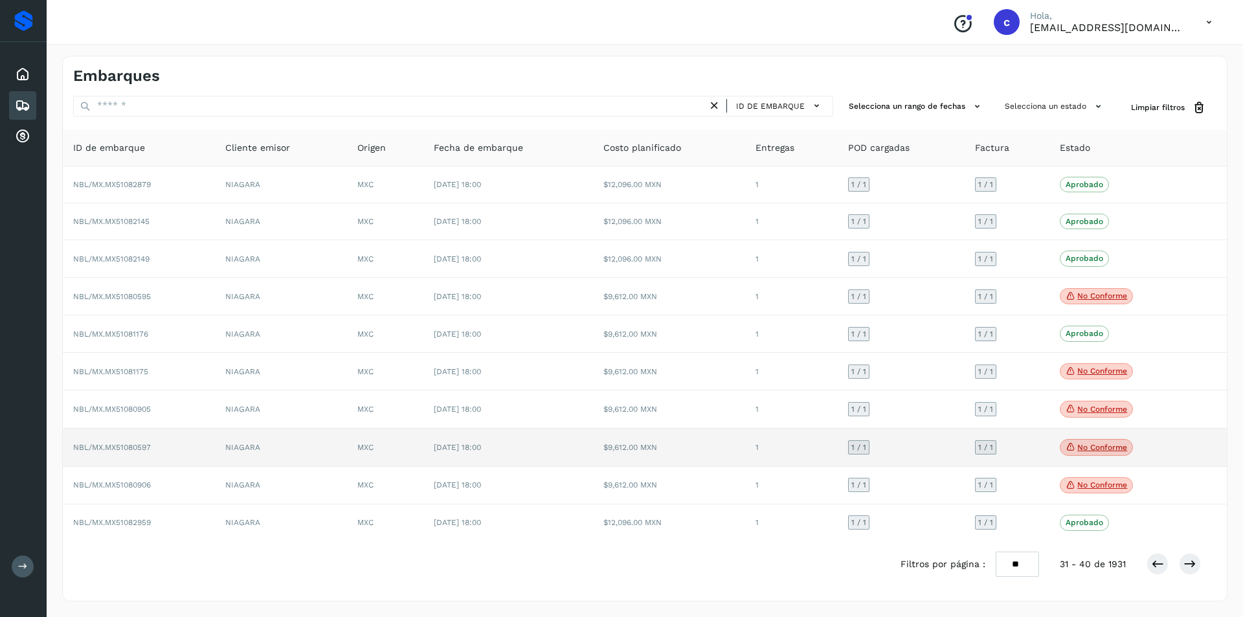
click at [1111, 443] on p "No conforme" at bounding box center [1102, 447] width 50 height 9
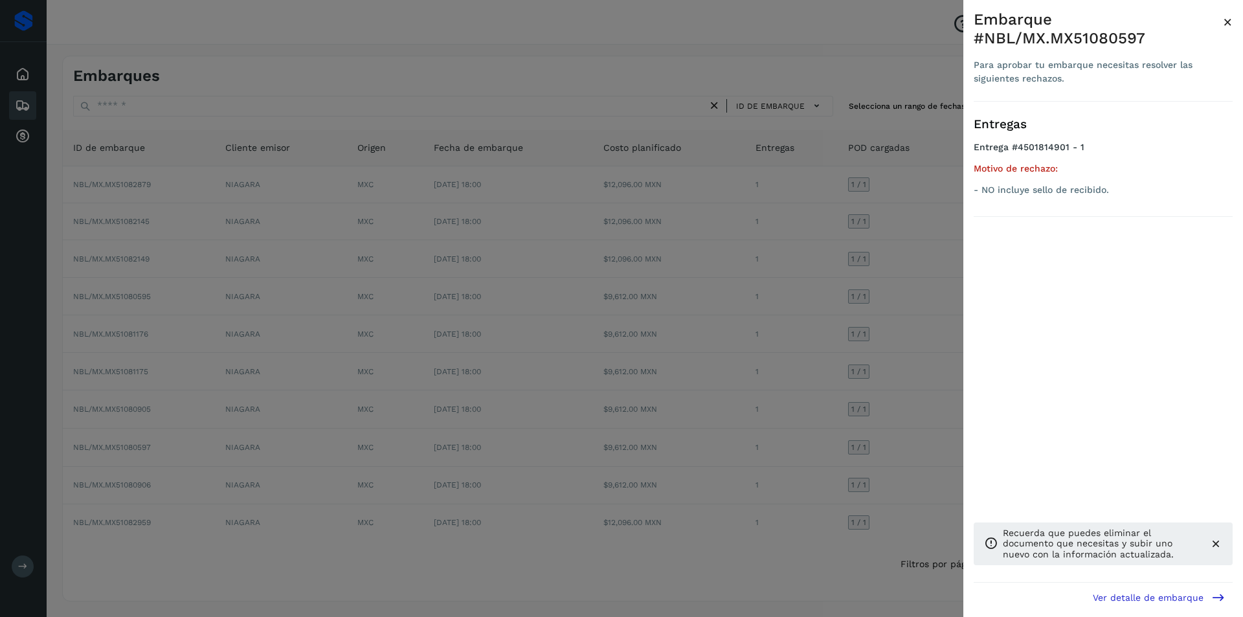
drag, startPoint x: 874, startPoint y: 465, endPoint x: 891, endPoint y: 467, distance: 16.9
click at [876, 465] on div at bounding box center [621, 308] width 1243 height 617
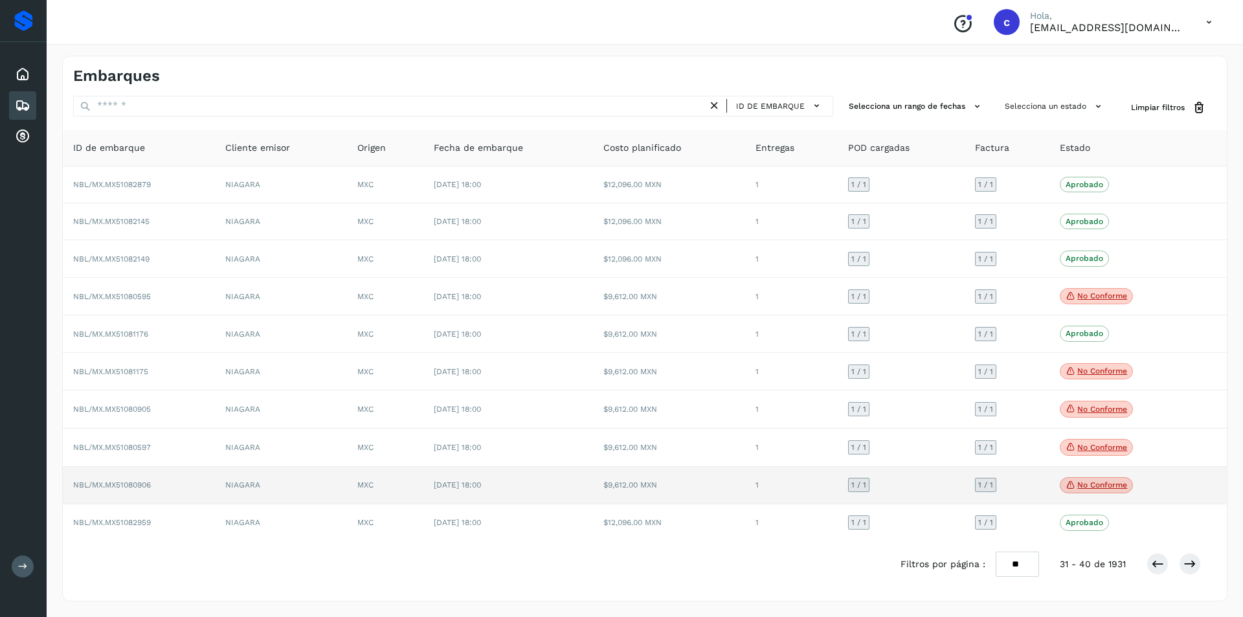
click at [1118, 491] on span "No conforme" at bounding box center [1096, 485] width 73 height 17
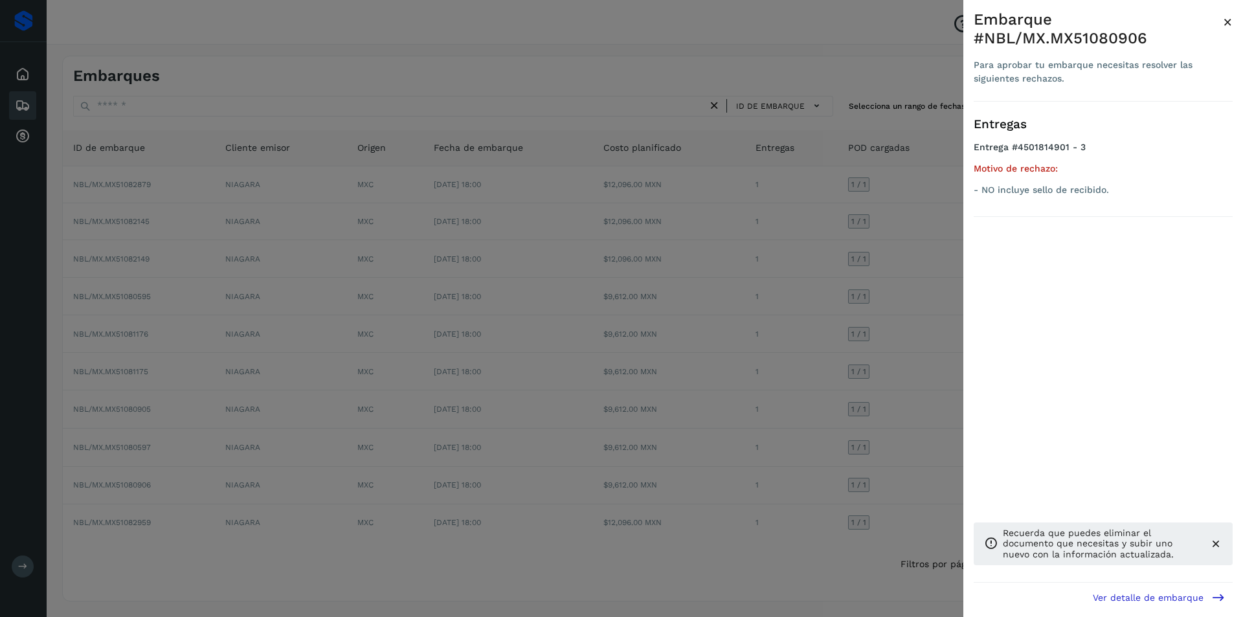
click at [380, 414] on div at bounding box center [621, 308] width 1243 height 617
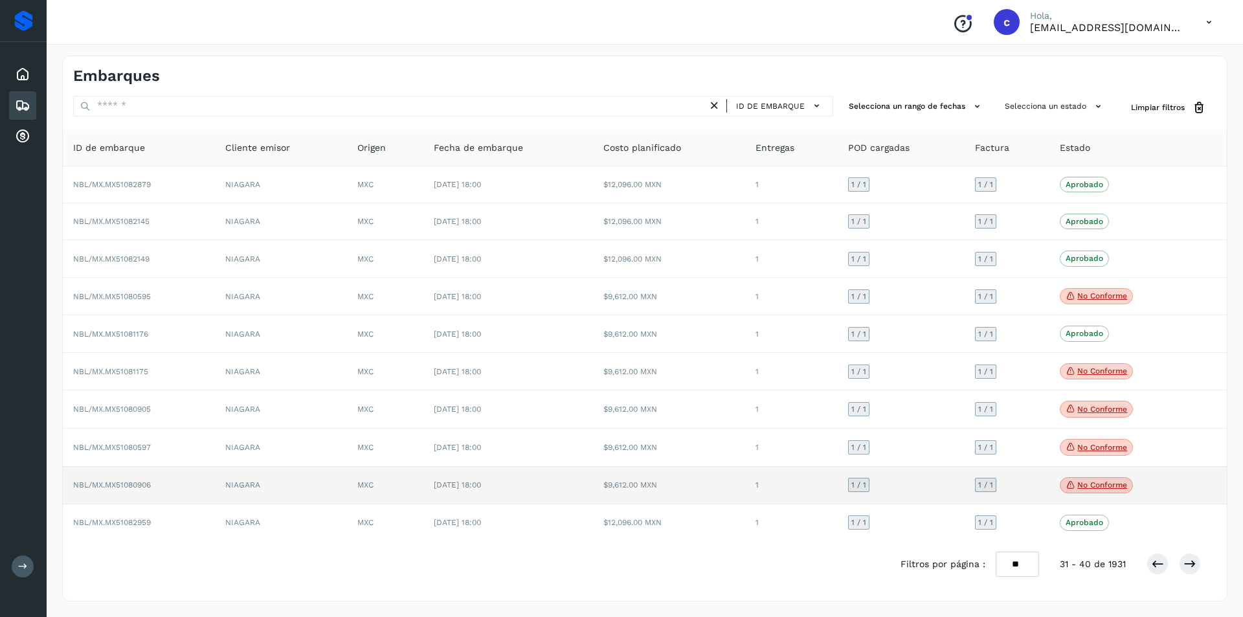
click at [198, 487] on td "NBL/MX.MX51080906" at bounding box center [139, 486] width 152 height 38
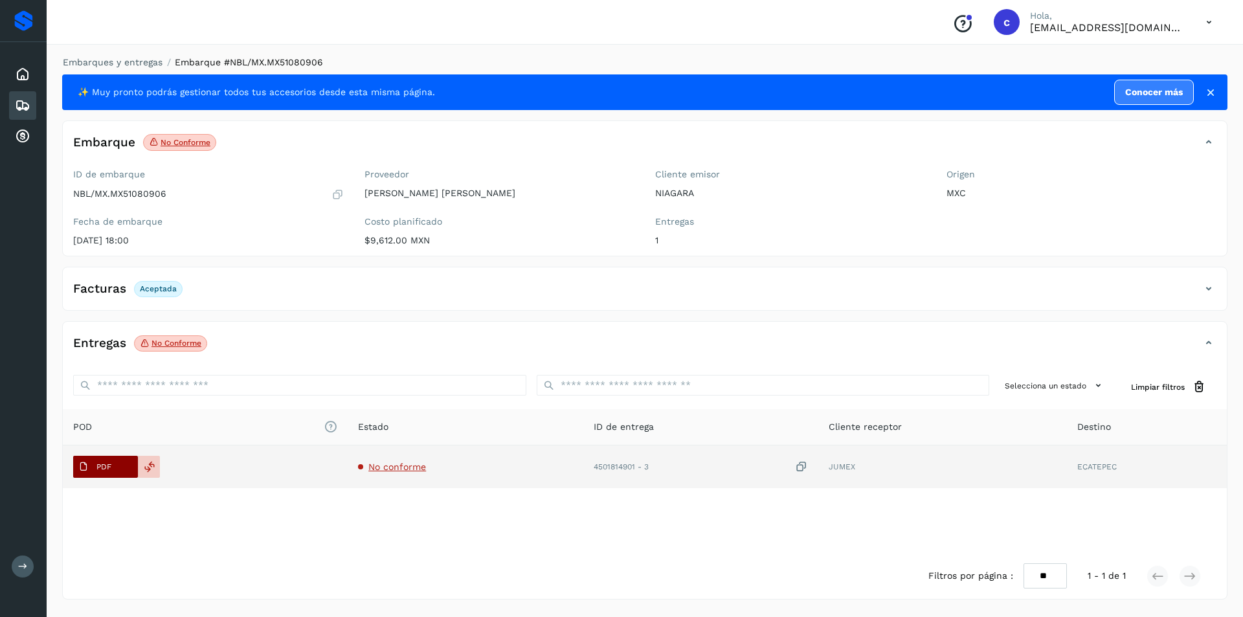
click at [100, 467] on p "PDF" at bounding box center [103, 466] width 15 height 9
